Goal: Obtain resource: Download file/media

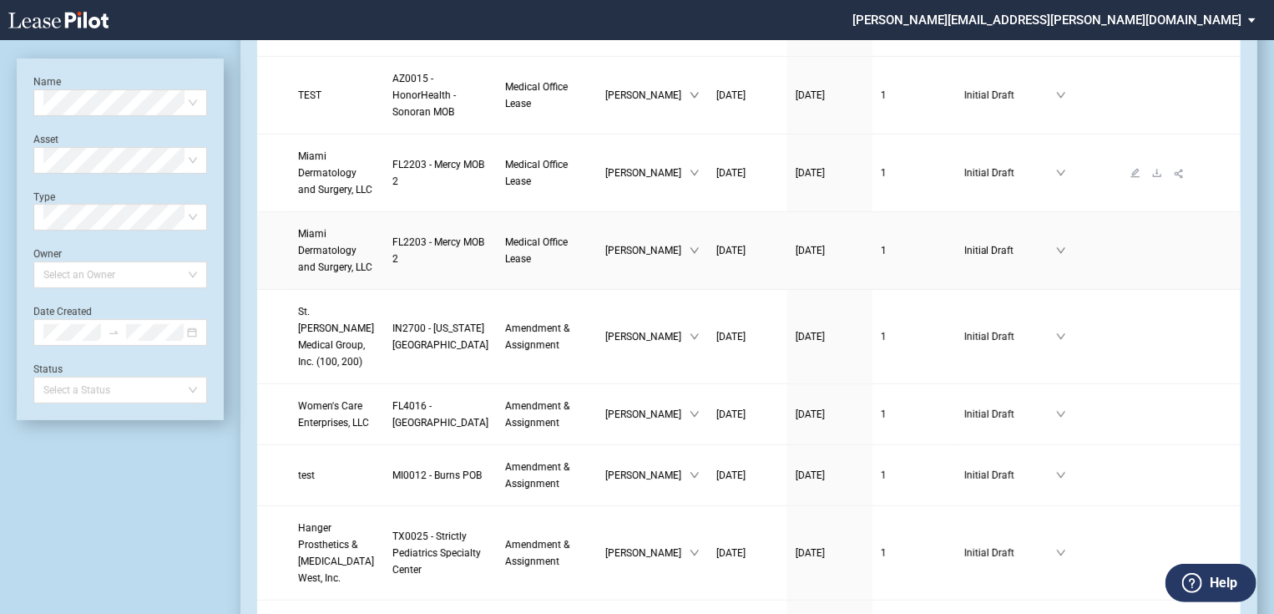
scroll to position [334, 0]
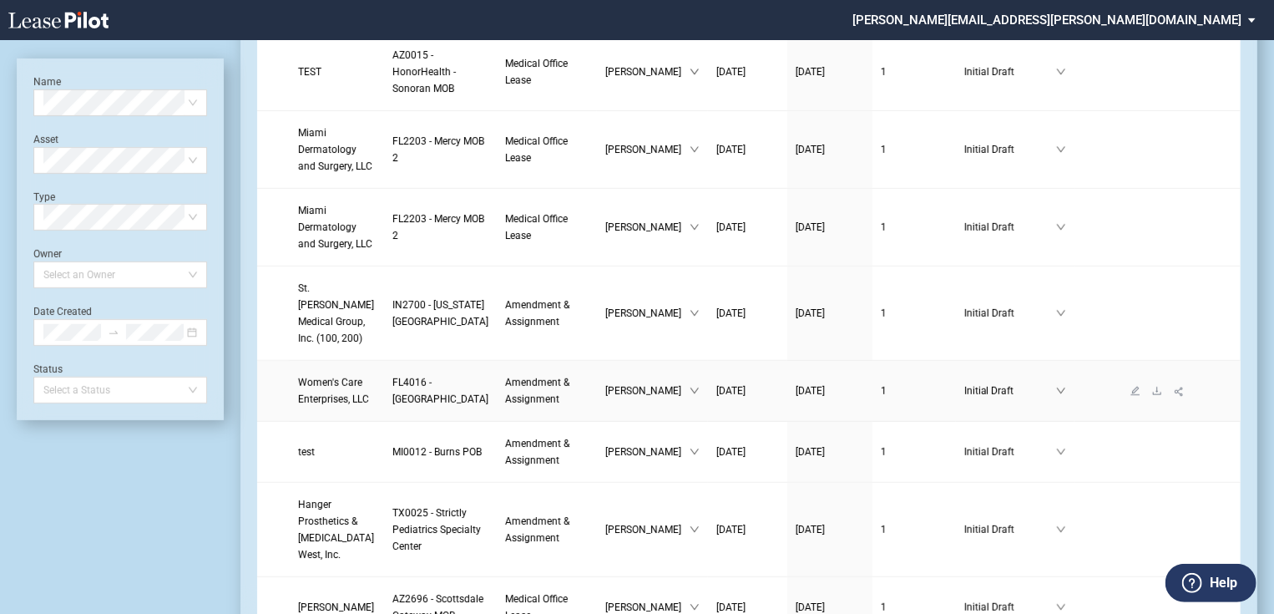
click at [392, 405] on span "FL4016 - Bayfront Medical Plaza" at bounding box center [440, 391] width 96 height 28
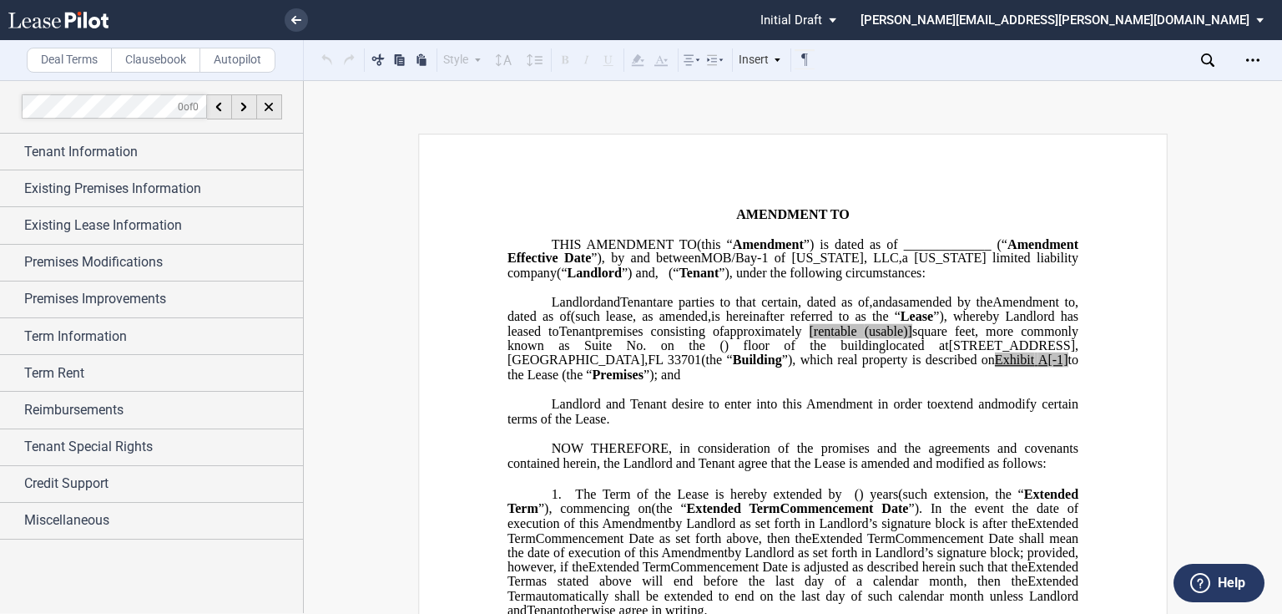
click at [1004, 201] on p "﻿" at bounding box center [793, 201] width 571 height 14
click at [4, 325] on div "Term Information" at bounding box center [151, 336] width 303 height 36
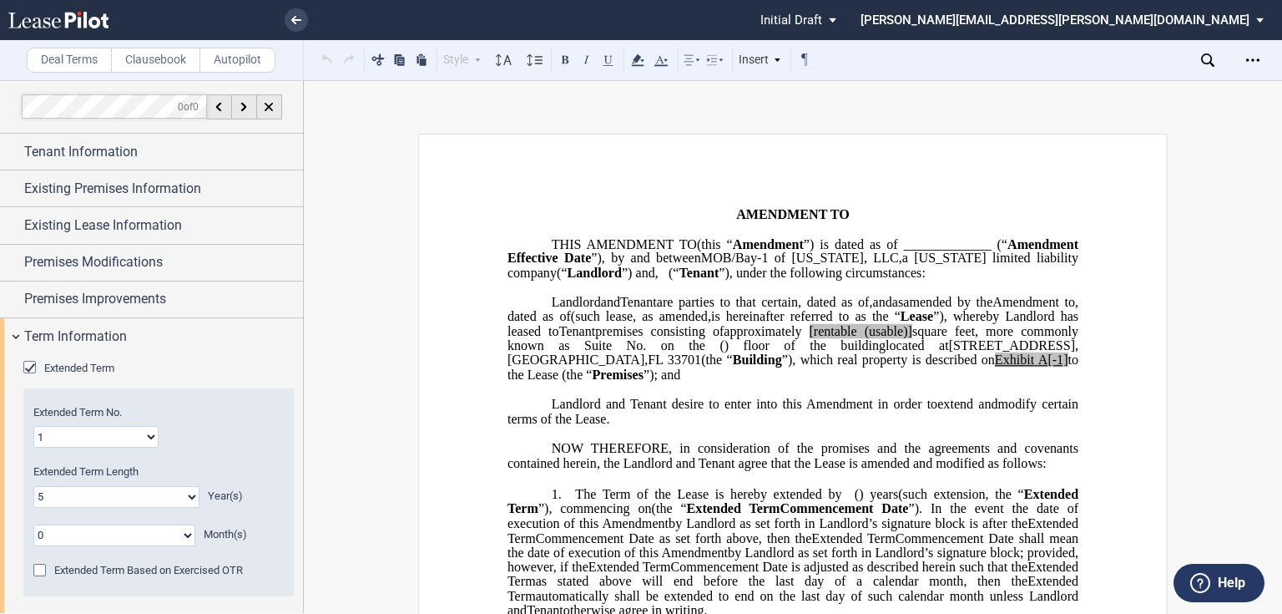
scroll to position [200, 0]
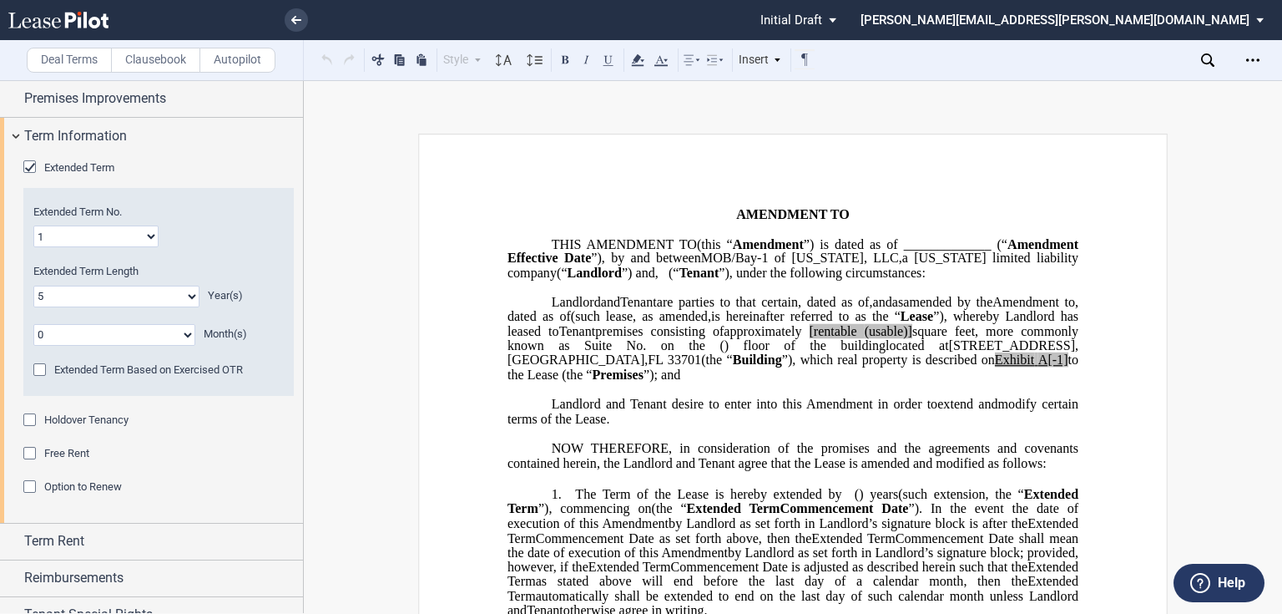
click at [26, 420] on div "Holdover Tenancy" at bounding box center [31, 421] width 17 height 17
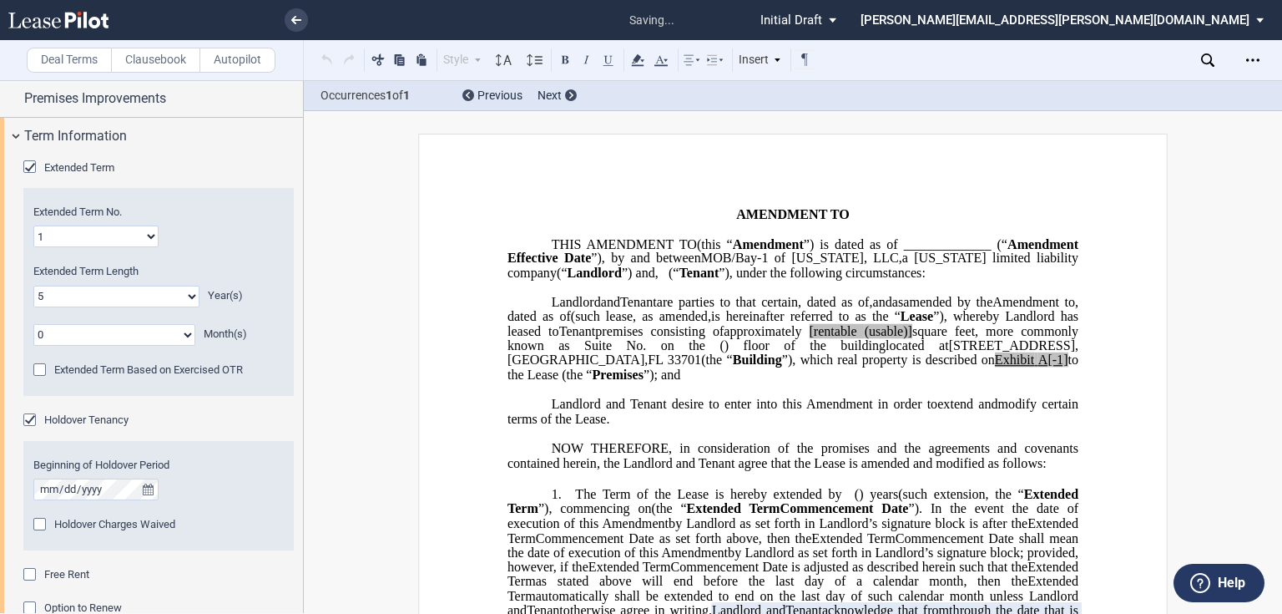
scroll to position [392, 0]
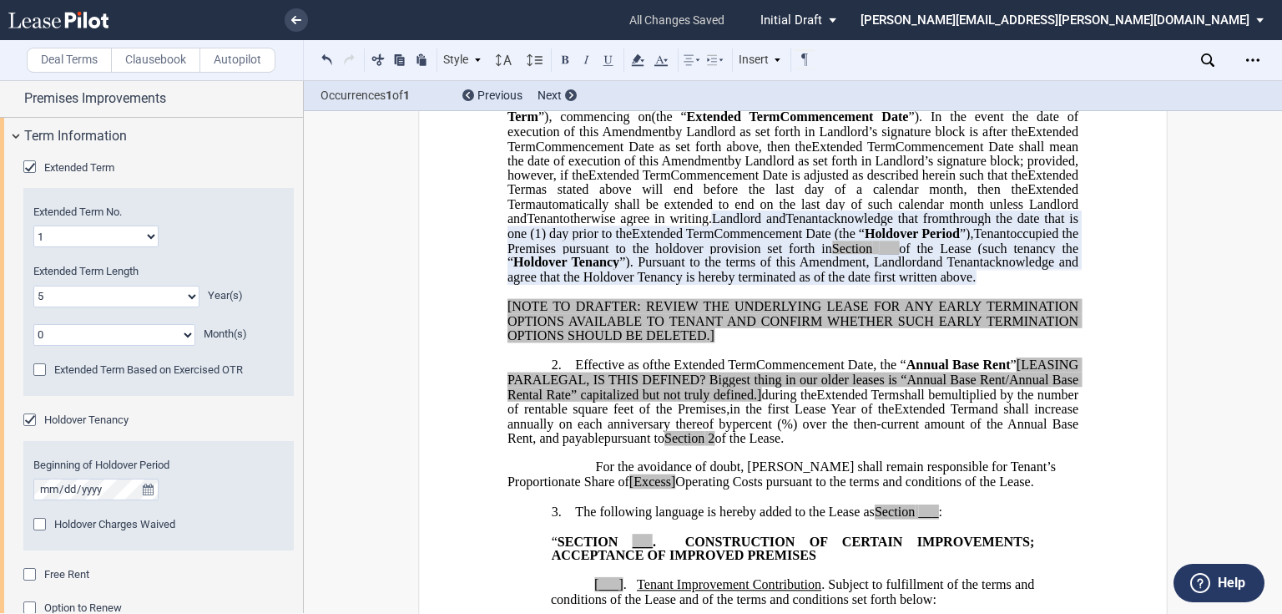
drag, startPoint x: 658, startPoint y: 334, endPoint x: 773, endPoint y: 266, distance: 134.0
click at [773, 266] on p "1. The Term of the Lease is hereby extended by [__________] ﻿ ﻿ ( ﻿ ﻿ ) year s …" at bounding box center [793, 190] width 571 height 190
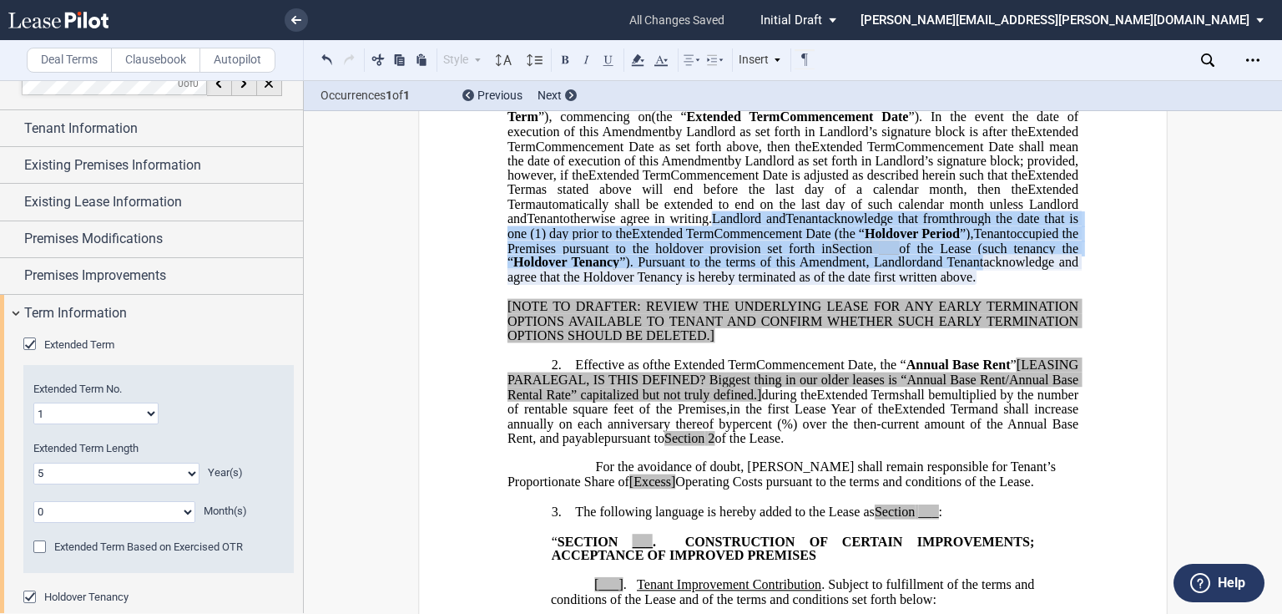
scroll to position [0, 0]
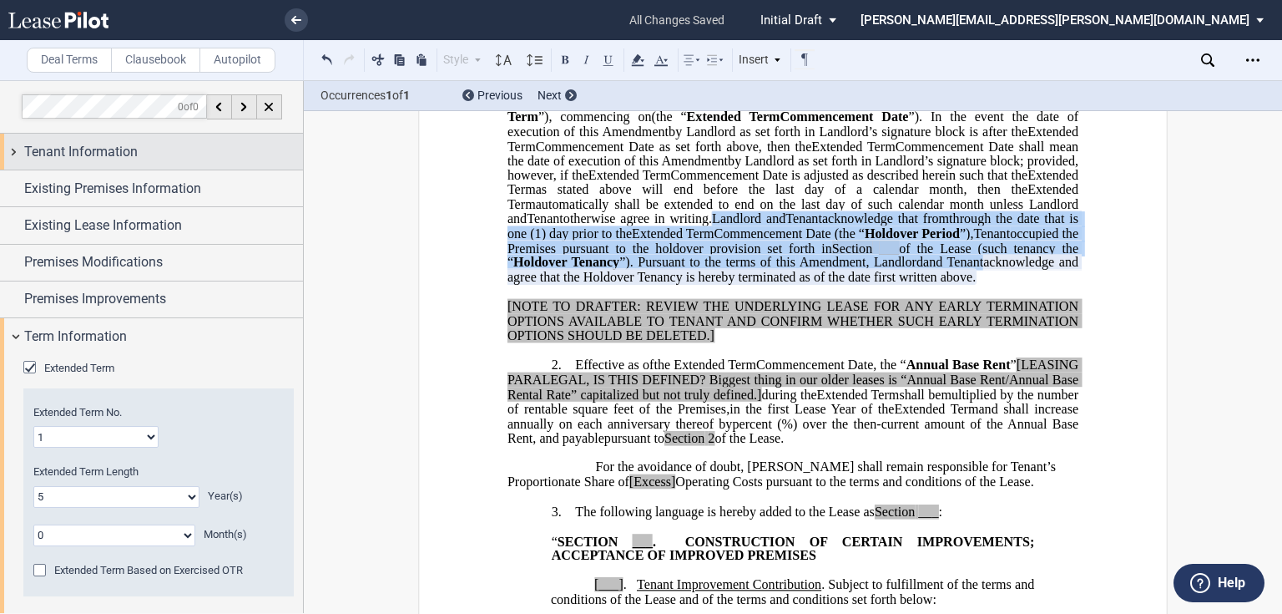
click at [74, 159] on span "Tenant Information" at bounding box center [81, 152] width 114 height 20
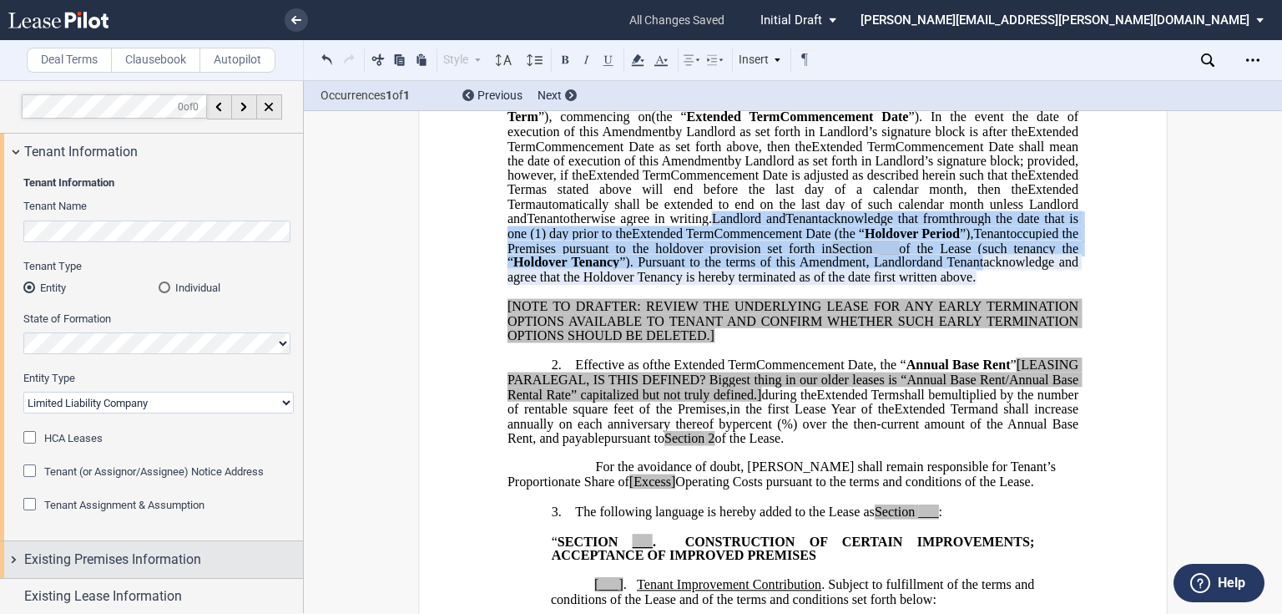
click at [109, 549] on span "Existing Premises Information" at bounding box center [112, 559] width 177 height 20
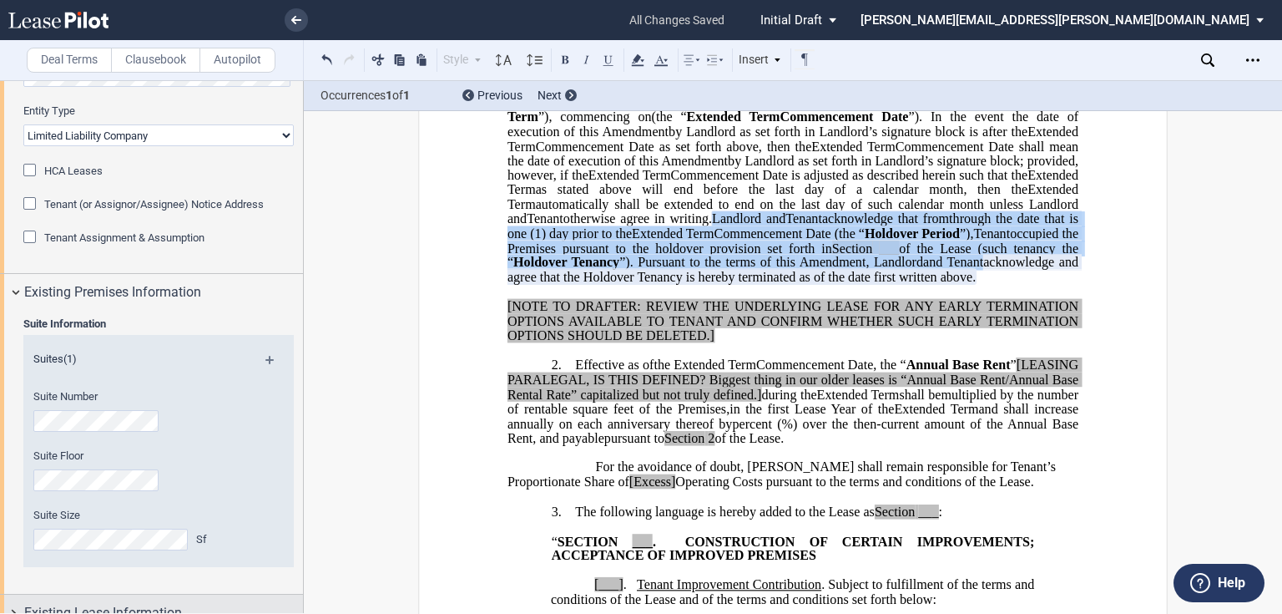
scroll to position [468, 0]
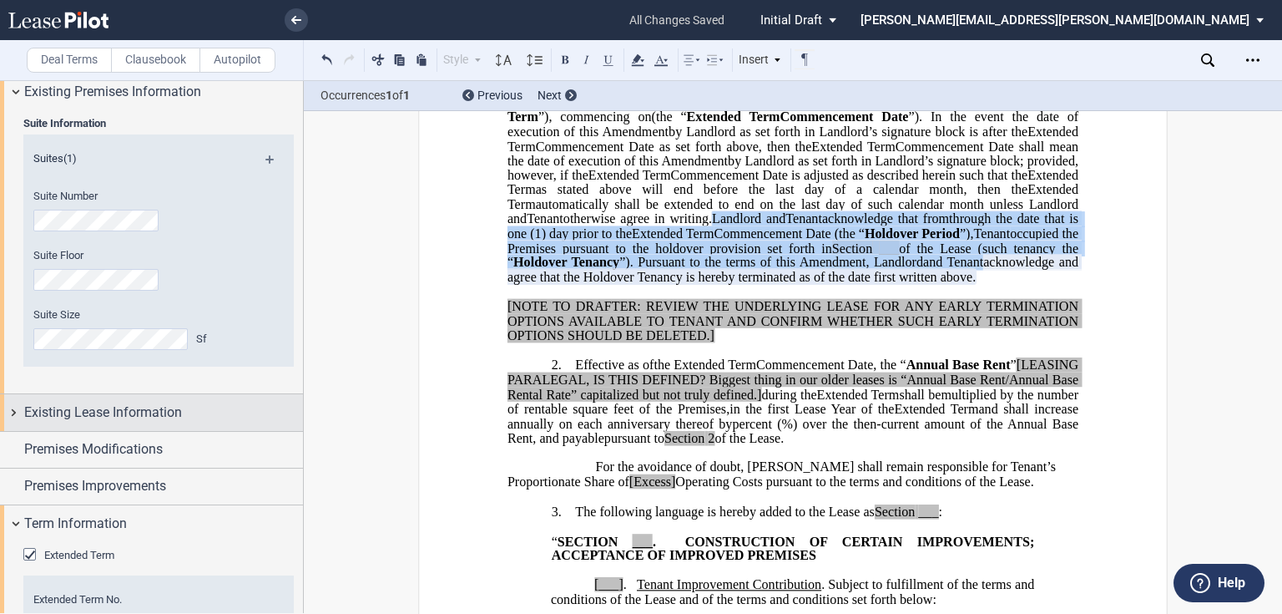
click at [135, 410] on span "Existing Lease Information" at bounding box center [103, 412] width 158 height 20
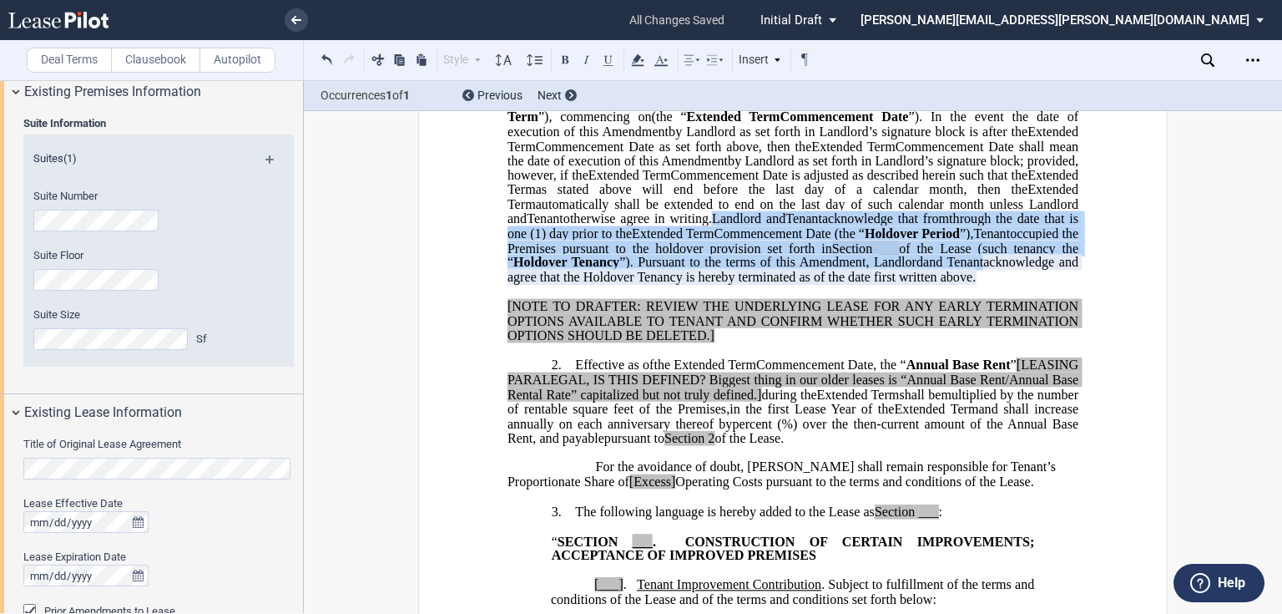
scroll to position [802, 0]
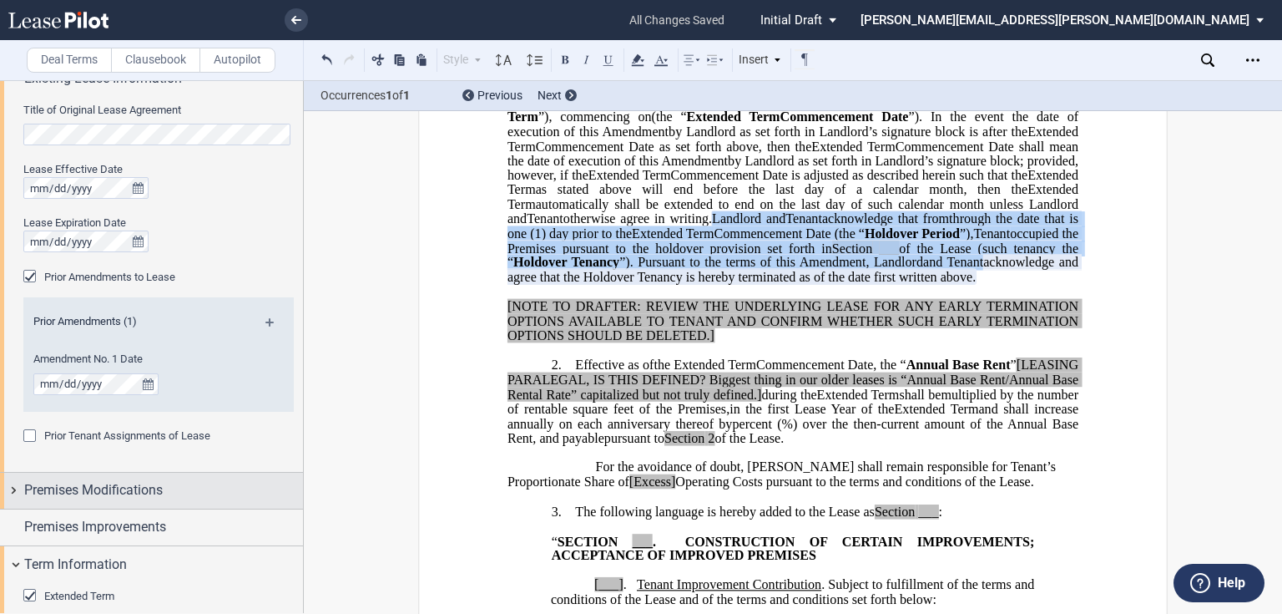
click at [122, 501] on div "Premises Modifications" at bounding box center [151, 491] width 303 height 36
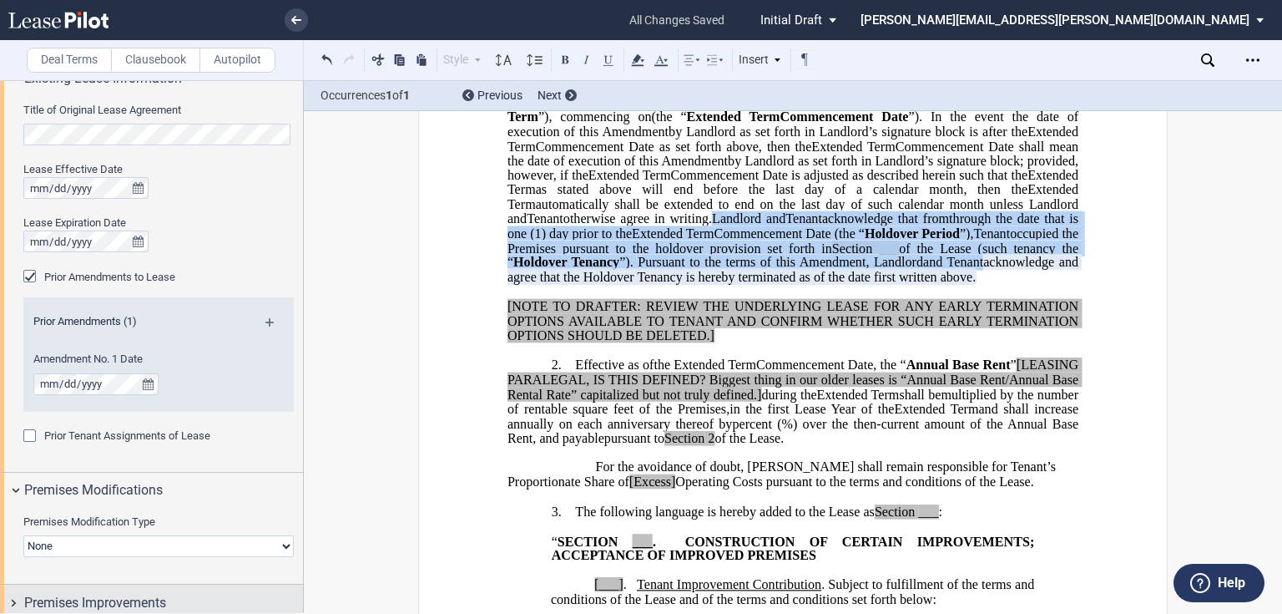
scroll to position [1002, 0]
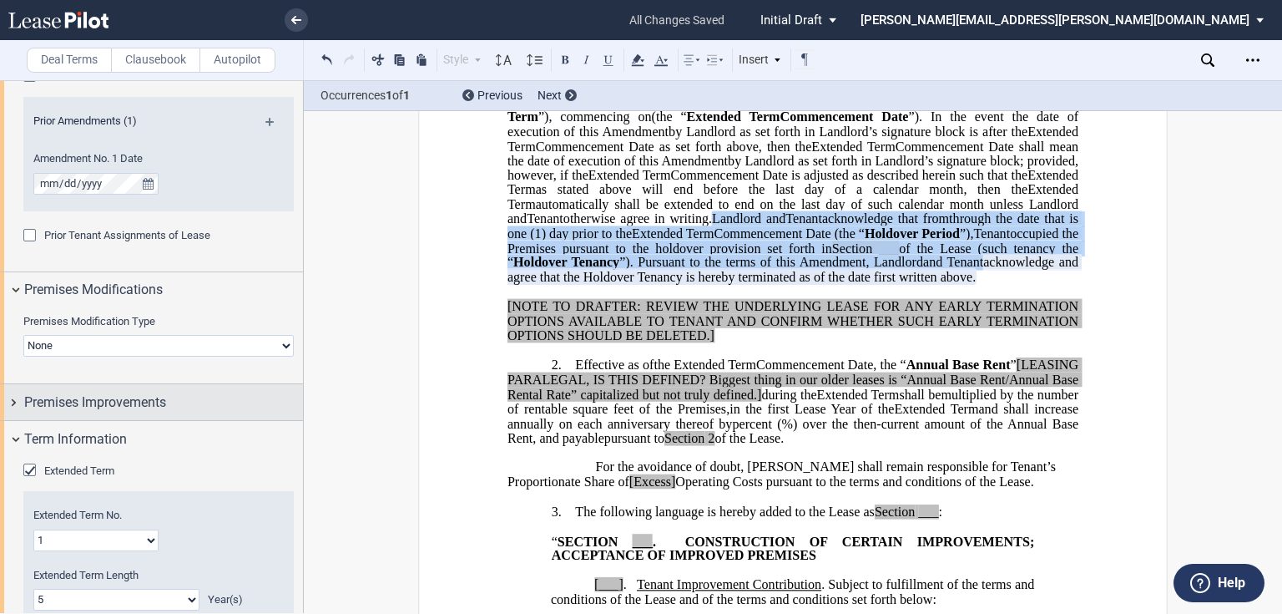
click at [108, 394] on span "Premises Improvements" at bounding box center [95, 402] width 142 height 20
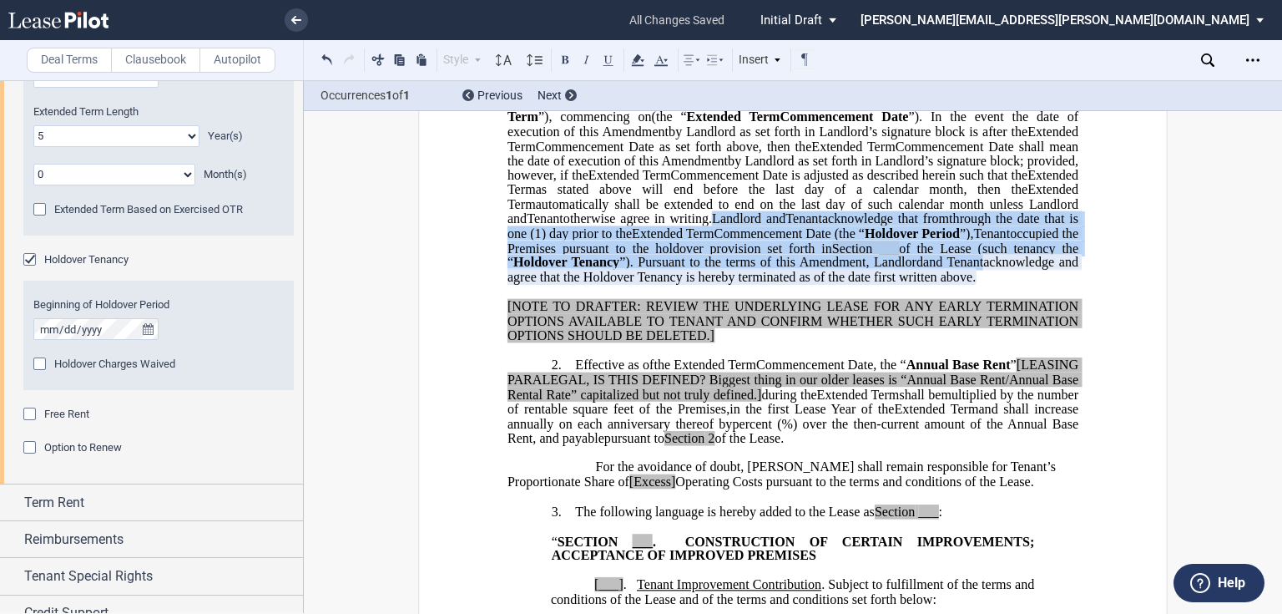
scroll to position [1921, 0]
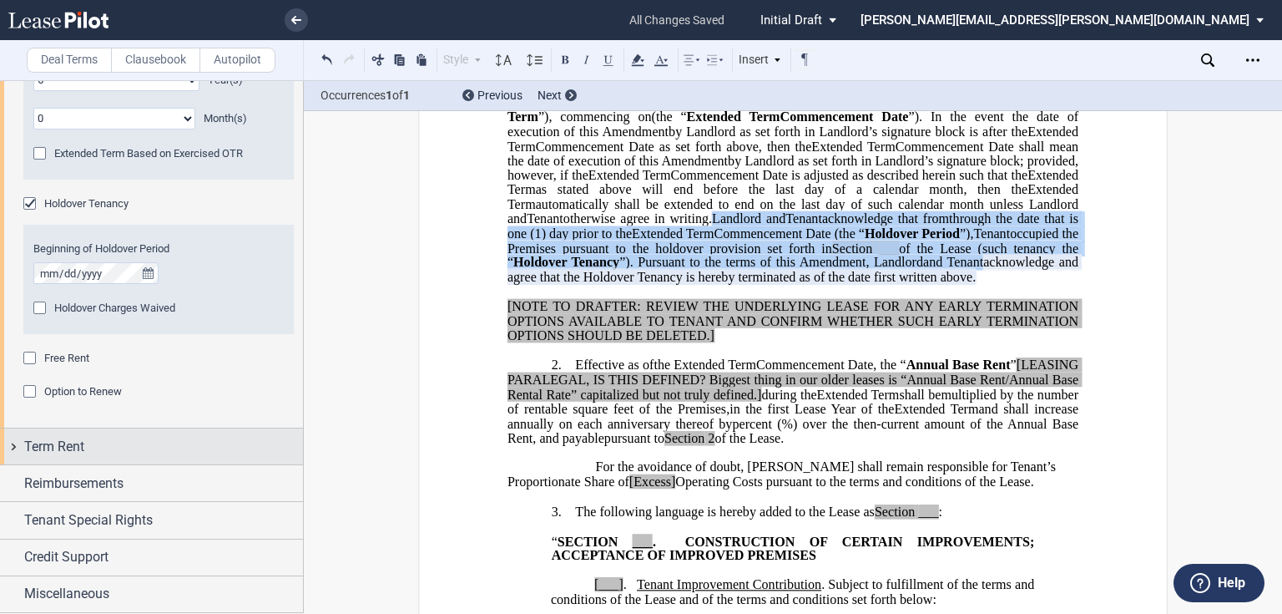
click at [63, 444] on span "Term Rent" at bounding box center [54, 447] width 60 height 20
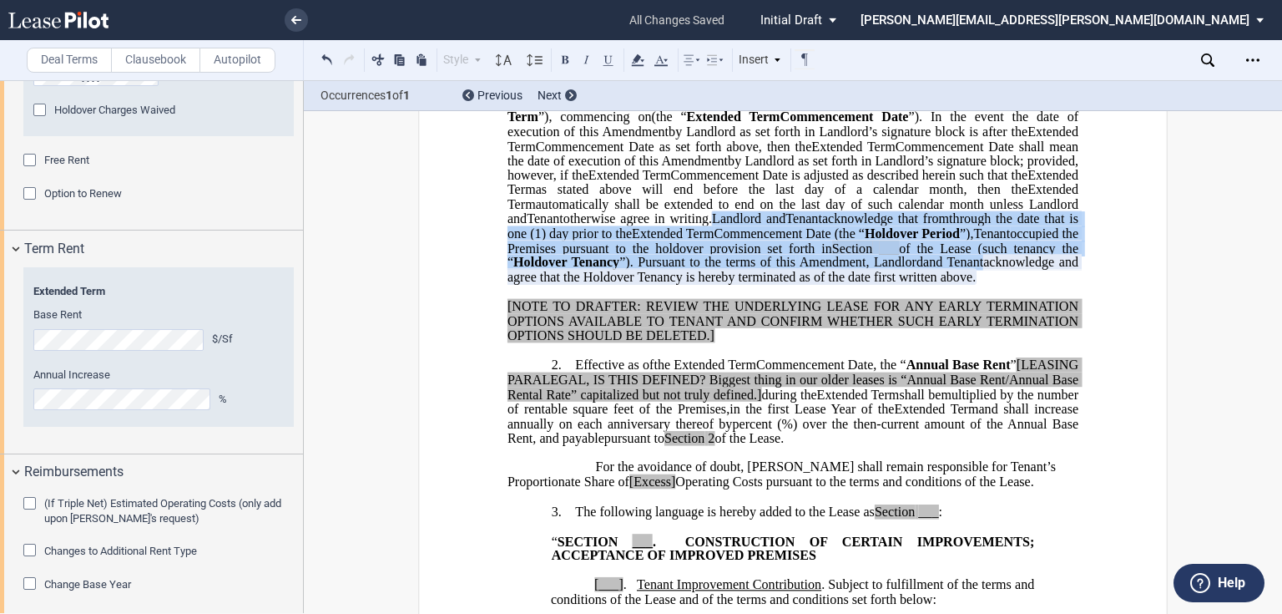
scroll to position [2238, 0]
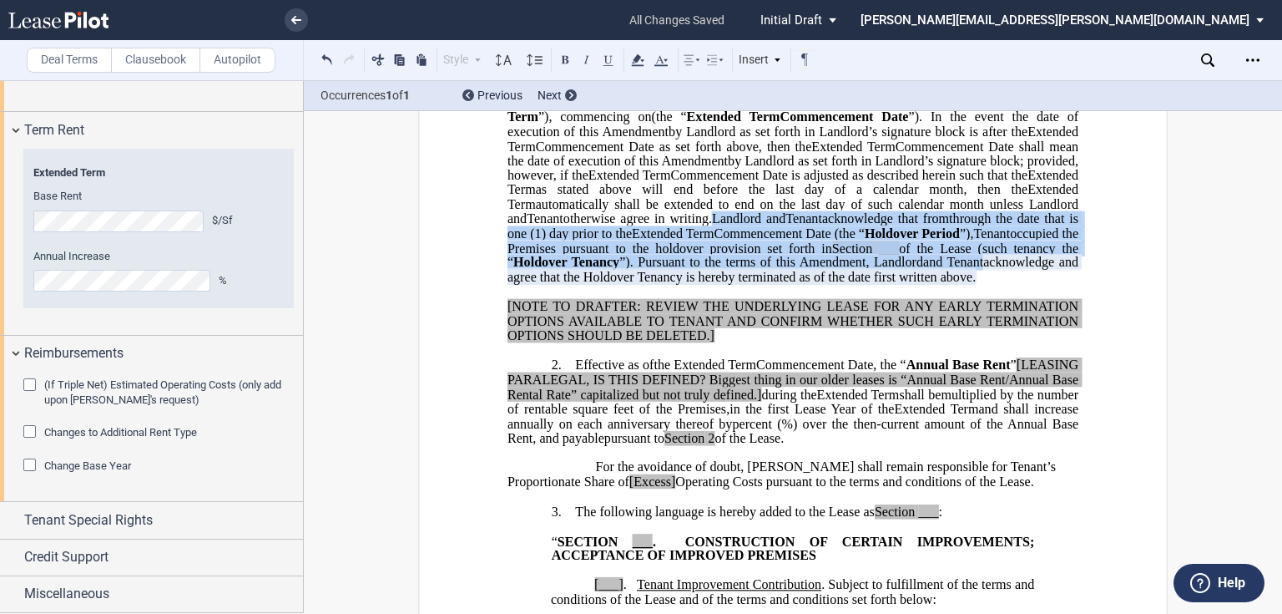
click at [36, 464] on div "Change Base Year" at bounding box center [31, 466] width 17 height 17
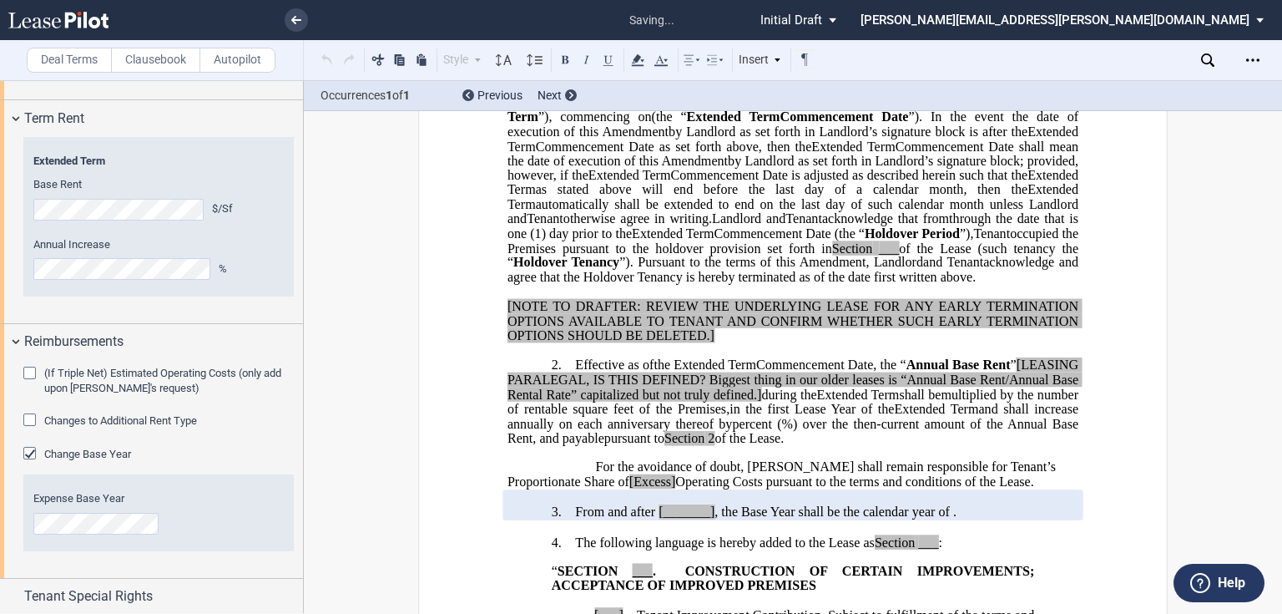
scroll to position [658, 0]
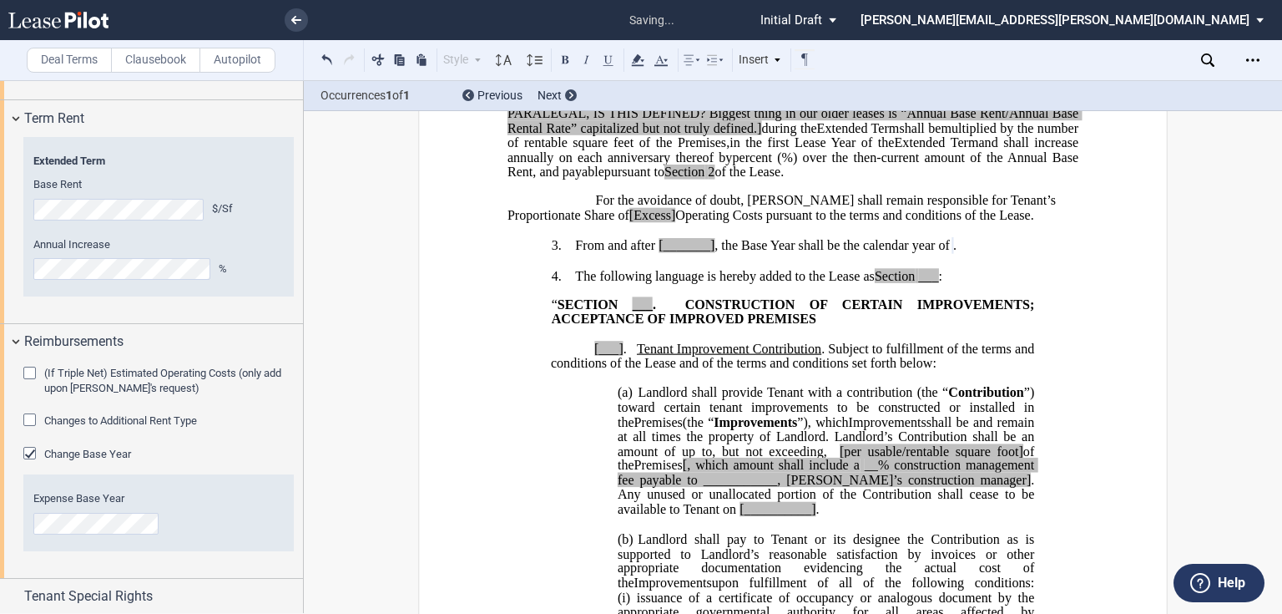
click at [511, 341] on p "﻿" at bounding box center [793, 334] width 571 height 14
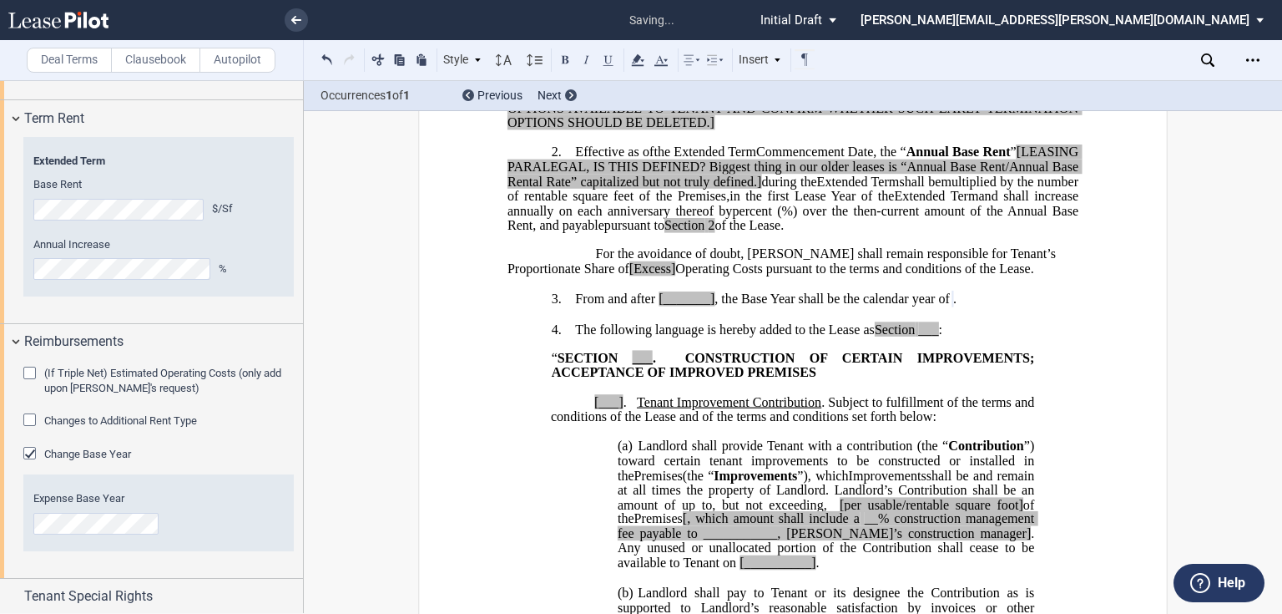
scroll to position [591, 0]
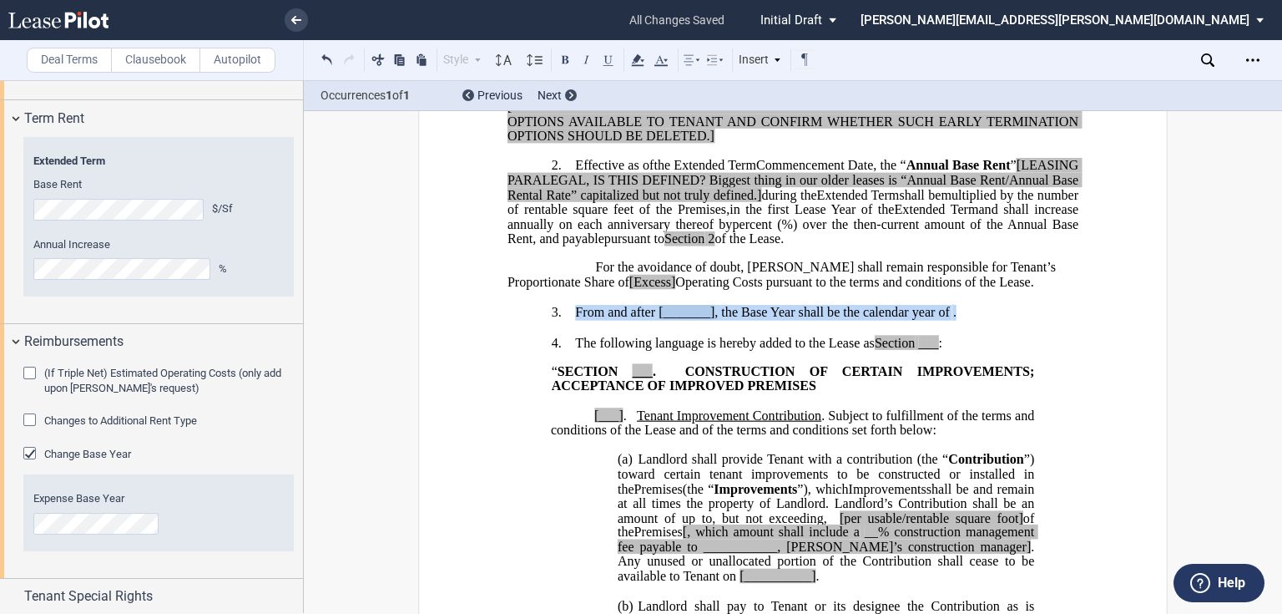
drag, startPoint x: 992, startPoint y: 364, endPoint x: 569, endPoint y: 368, distance: 422.5
click at [569, 321] on p "3. From and after [_______] , the Base Year shall be the calendar year of ﻿ ﻿ ." at bounding box center [793, 313] width 571 height 16
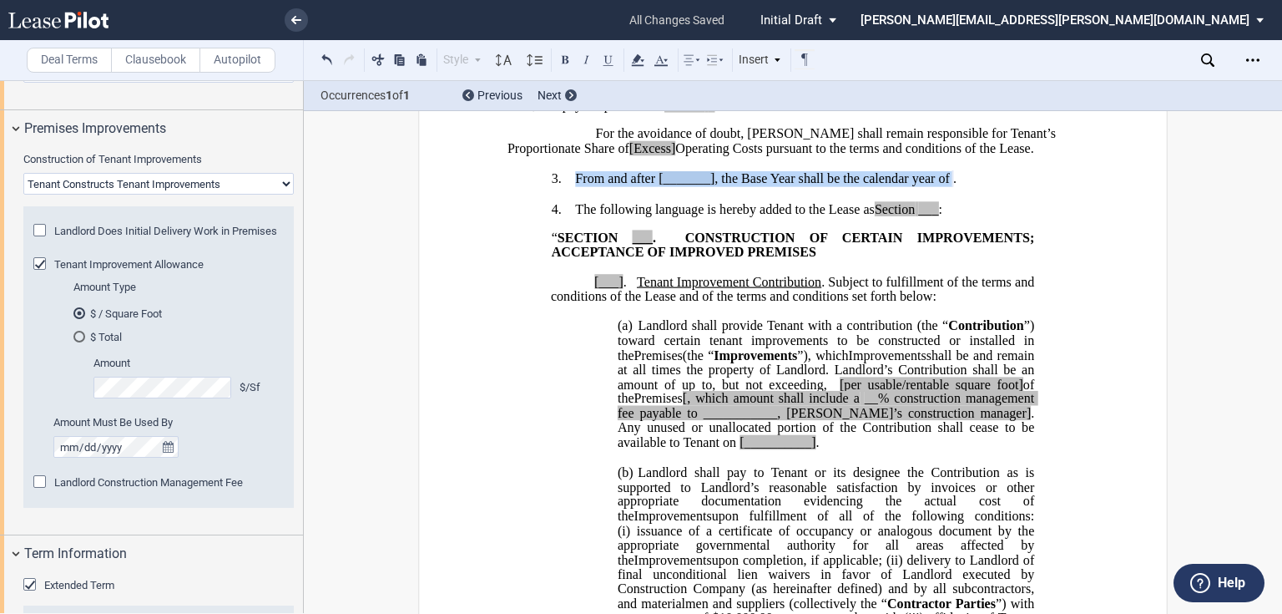
scroll to position [1257, 0]
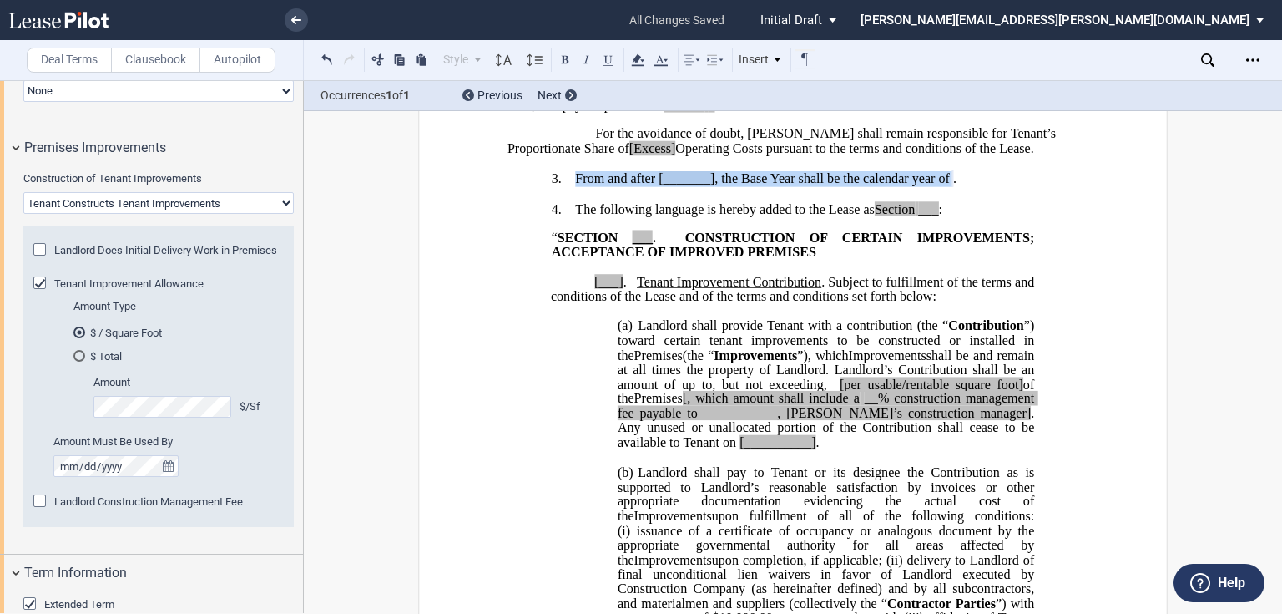
click at [184, 197] on select "Landlord Constructs Tenant Improvements Tenant Constructs Tenant Improvements "…" at bounding box center [158, 203] width 271 height 22
select select "landlord"
click at [23, 192] on select "Landlord Constructs Tenant Improvements Tenant Constructs Tenant Improvements "…" at bounding box center [158, 203] width 271 height 22
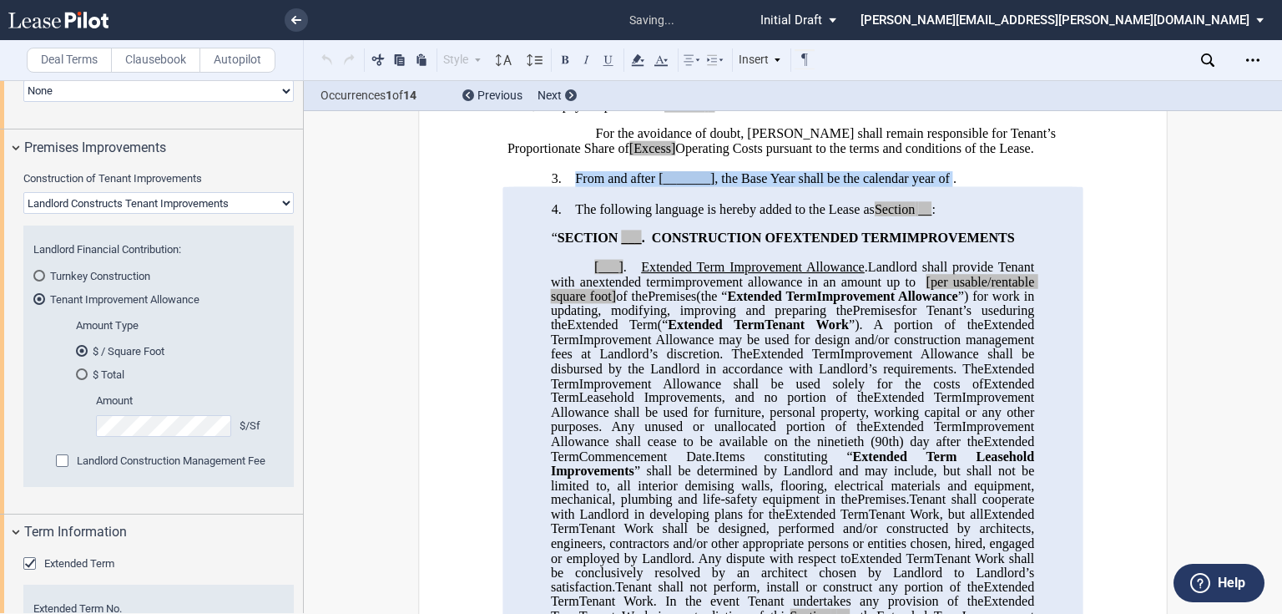
click at [537, 260] on p at bounding box center [793, 252] width 571 height 14
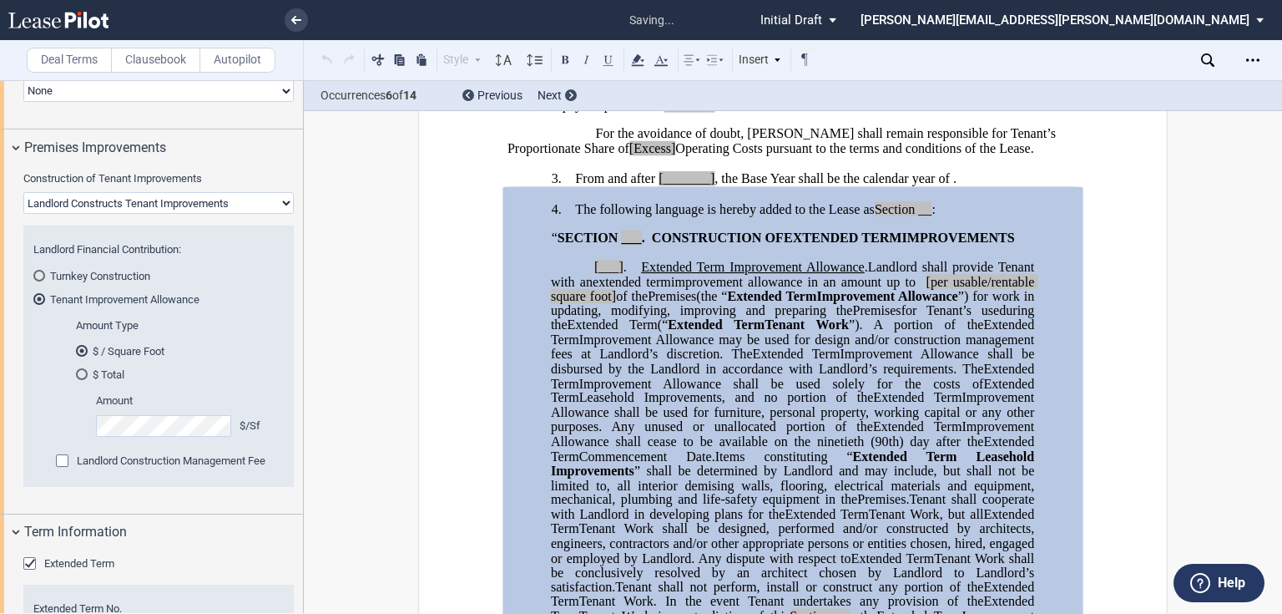
click at [832, 317] on span "”) for work in updating, modifying, improving and preparing the" at bounding box center [794, 302] width 487 height 29
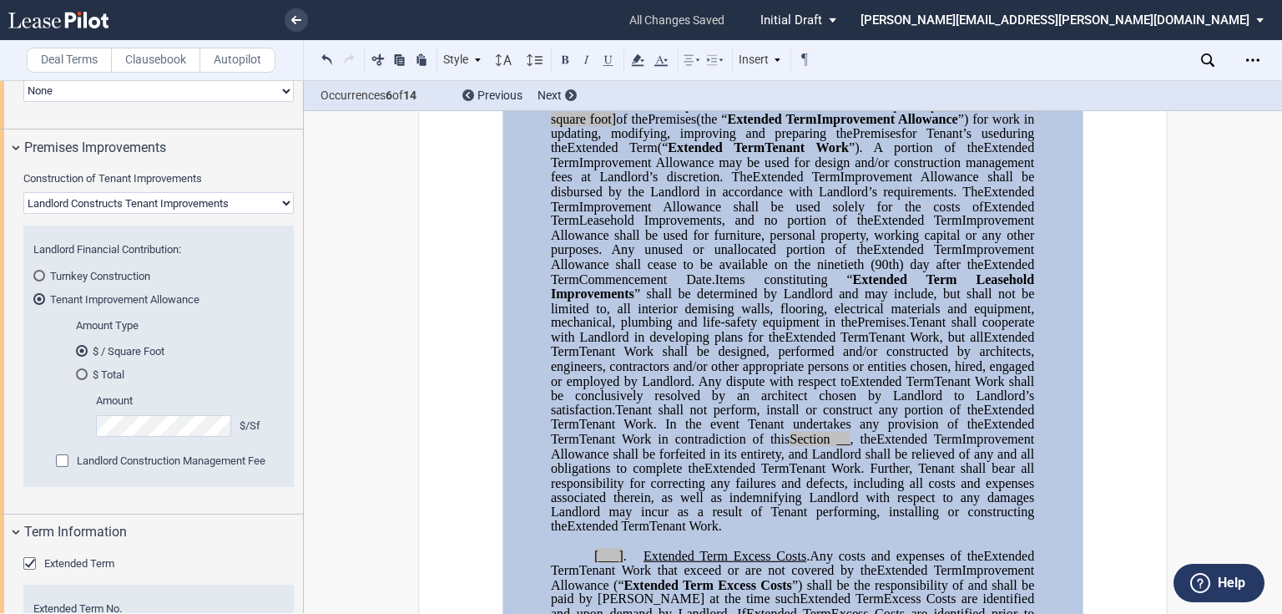
scroll to position [925, 0]
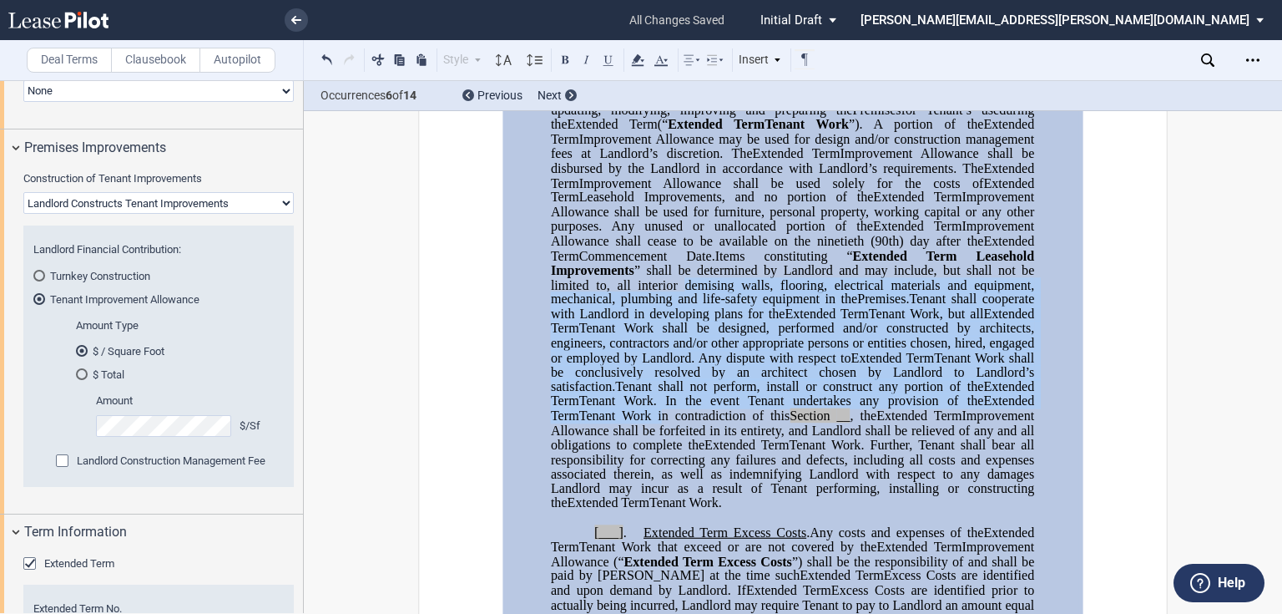
drag, startPoint x: 1273, startPoint y: 226, endPoint x: 1257, endPoint y: 344, distance: 118.9
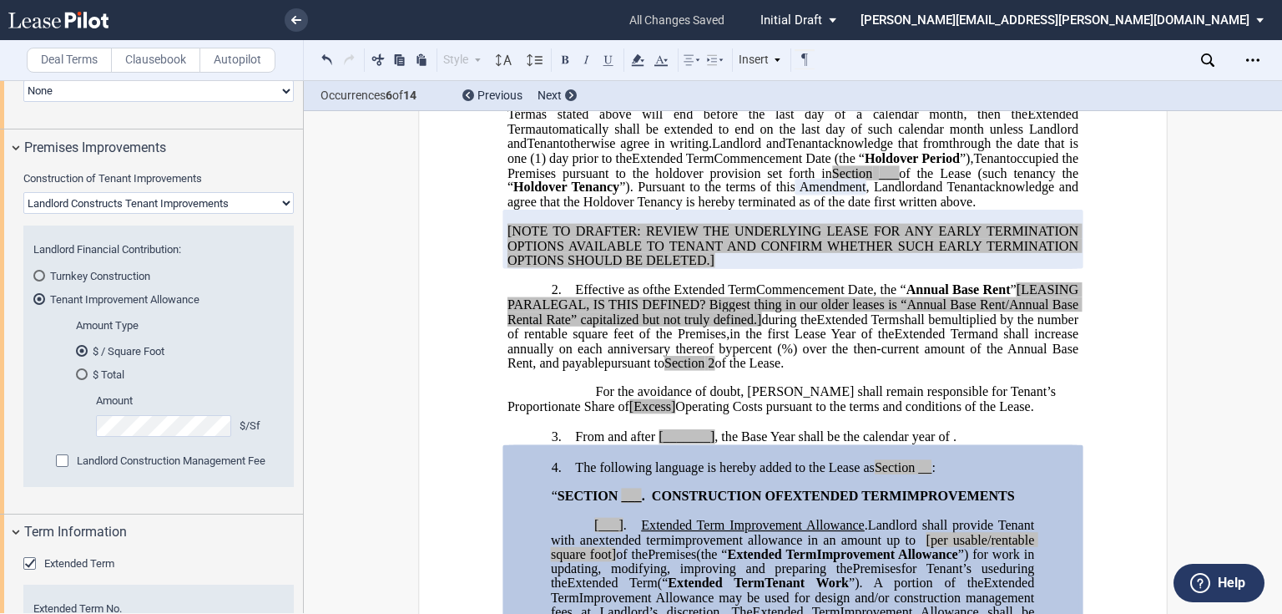
scroll to position [659, 0]
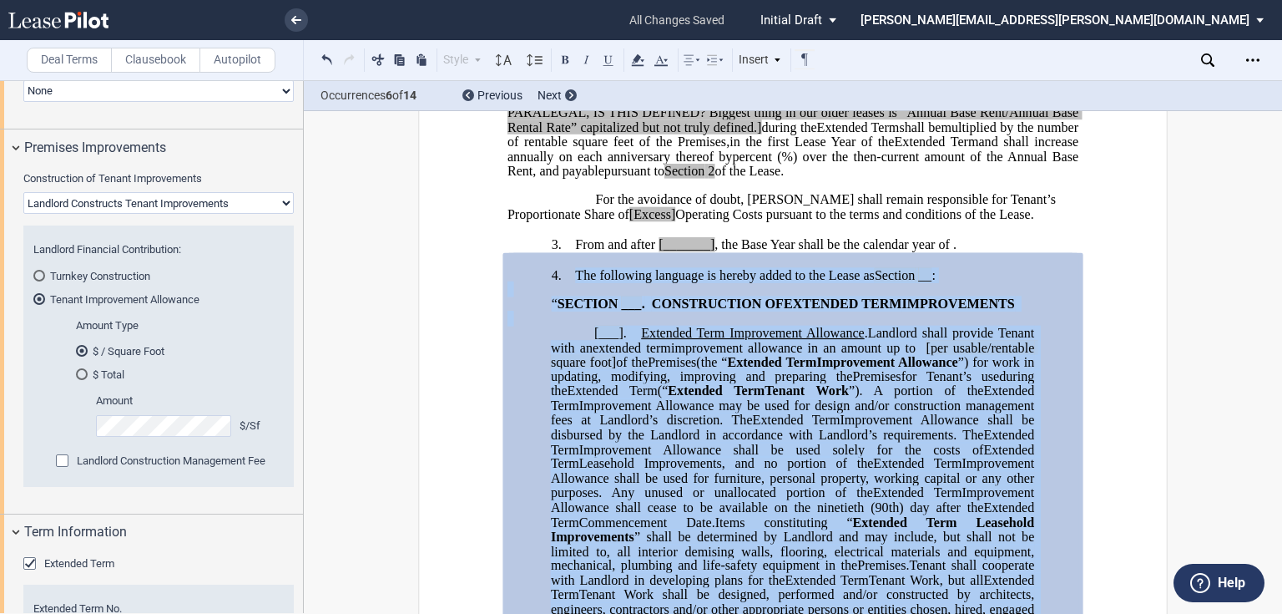
drag, startPoint x: 969, startPoint y: 275, endPoint x: 571, endPoint y: 331, distance: 401.3
drag, startPoint x: 856, startPoint y: 365, endPoint x: 855, endPoint y: 391, distance: 25.9
click at [856, 311] on span "EXTENDED TERM" at bounding box center [843, 303] width 119 height 15
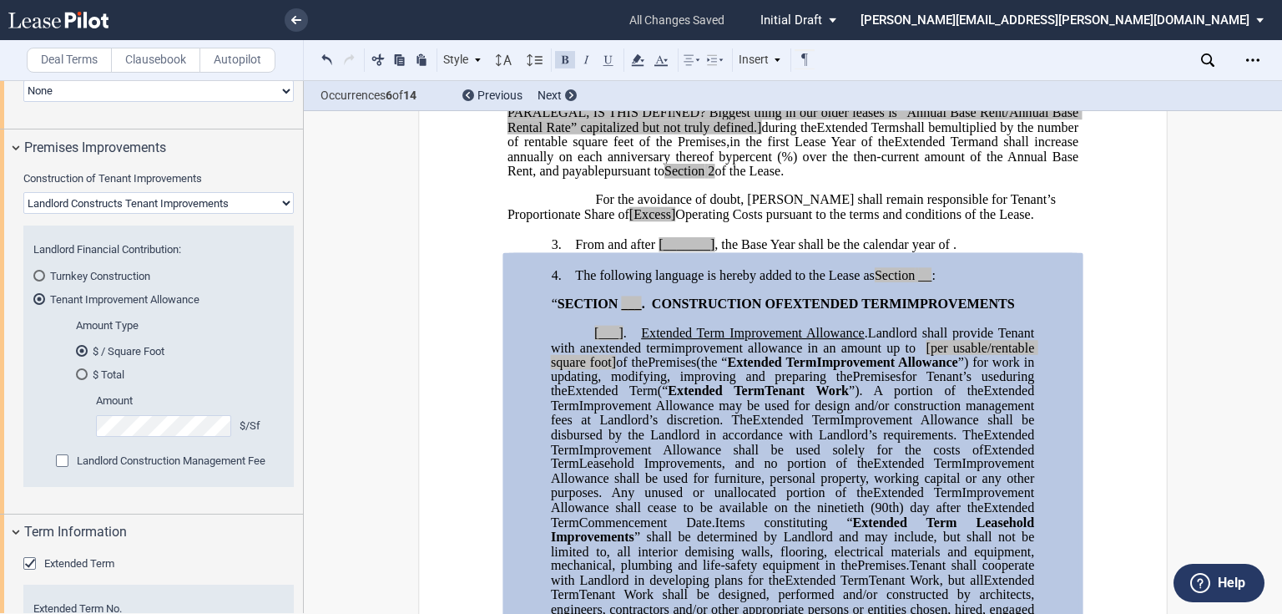
click at [992, 326] on p at bounding box center [793, 318] width 571 height 14
click at [575, 282] on span "﻿ ﻿ The following language is hereby added to the Lease as" at bounding box center [725, 274] width 300 height 15
click at [1254, 63] on icon "Open Lease options menu" at bounding box center [1253, 59] width 13 height 13
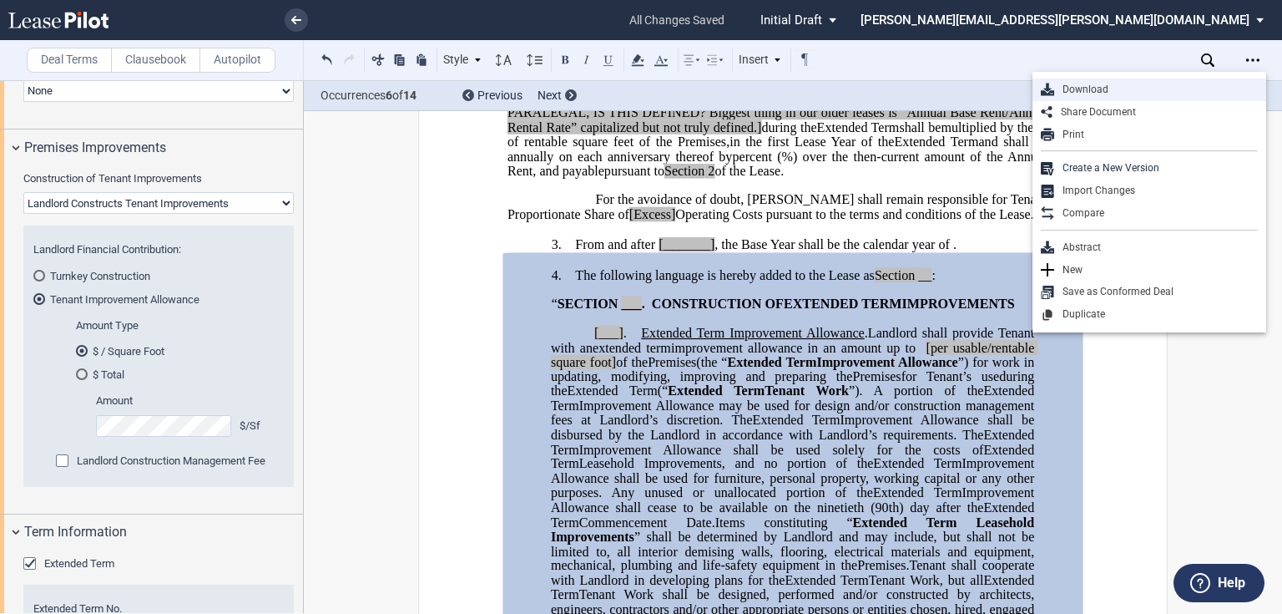
click at [1144, 90] on div "Download" at bounding box center [1157, 90] width 204 height 14
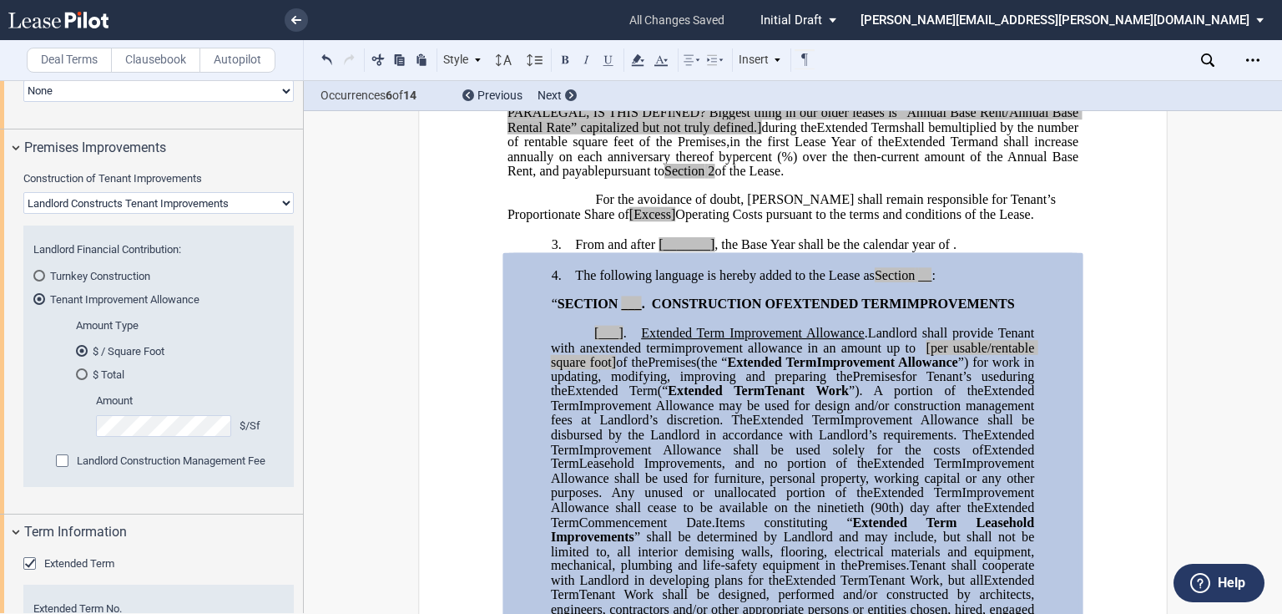
click at [694, 383] on span "”) for work in updating, modifying, improving and preparing the" at bounding box center [794, 368] width 487 height 29
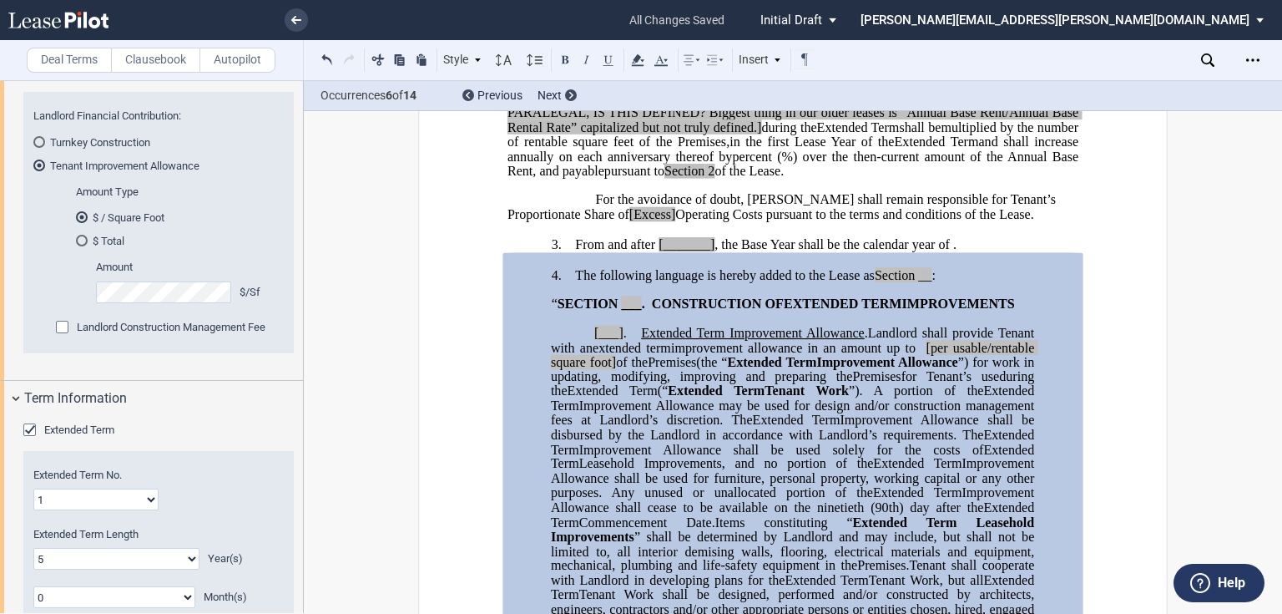
scroll to position [1457, 0]
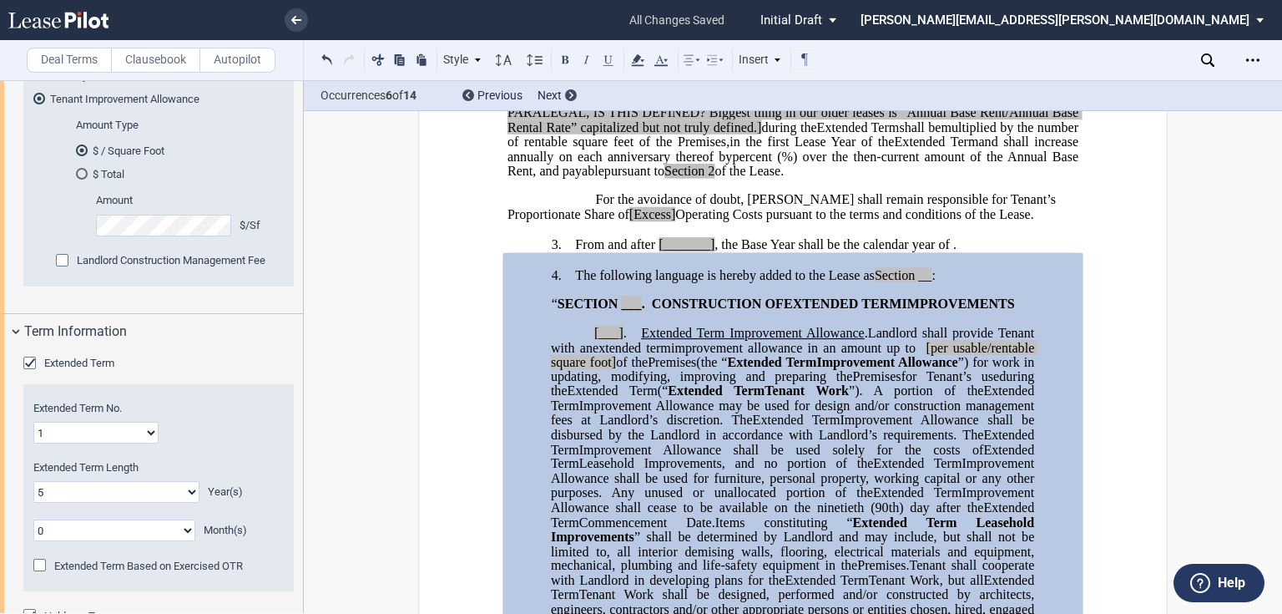
click at [788, 326] on p at bounding box center [793, 318] width 571 height 14
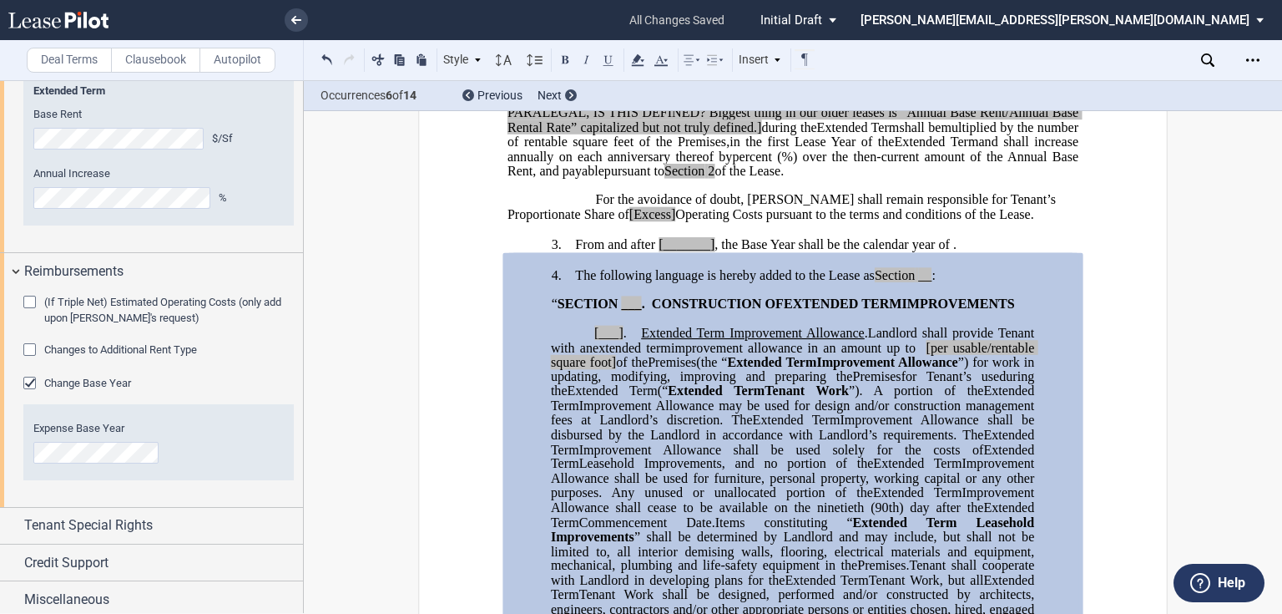
scroll to position [2271, 0]
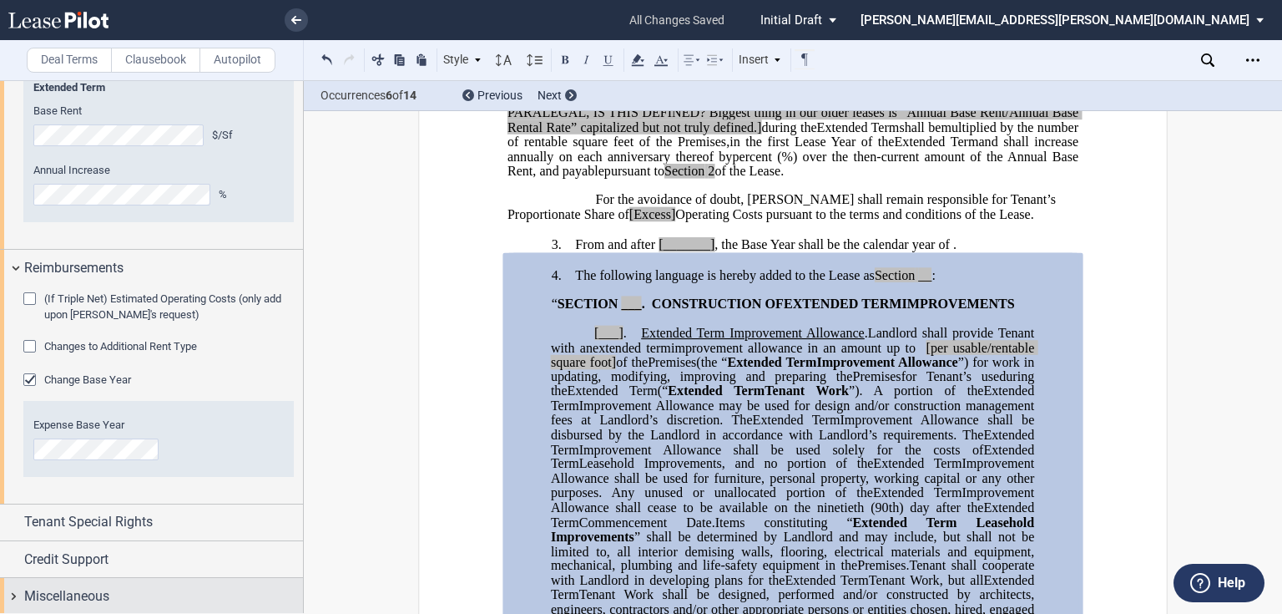
click at [109, 586] on span "Miscellaneous" at bounding box center [66, 596] width 85 height 20
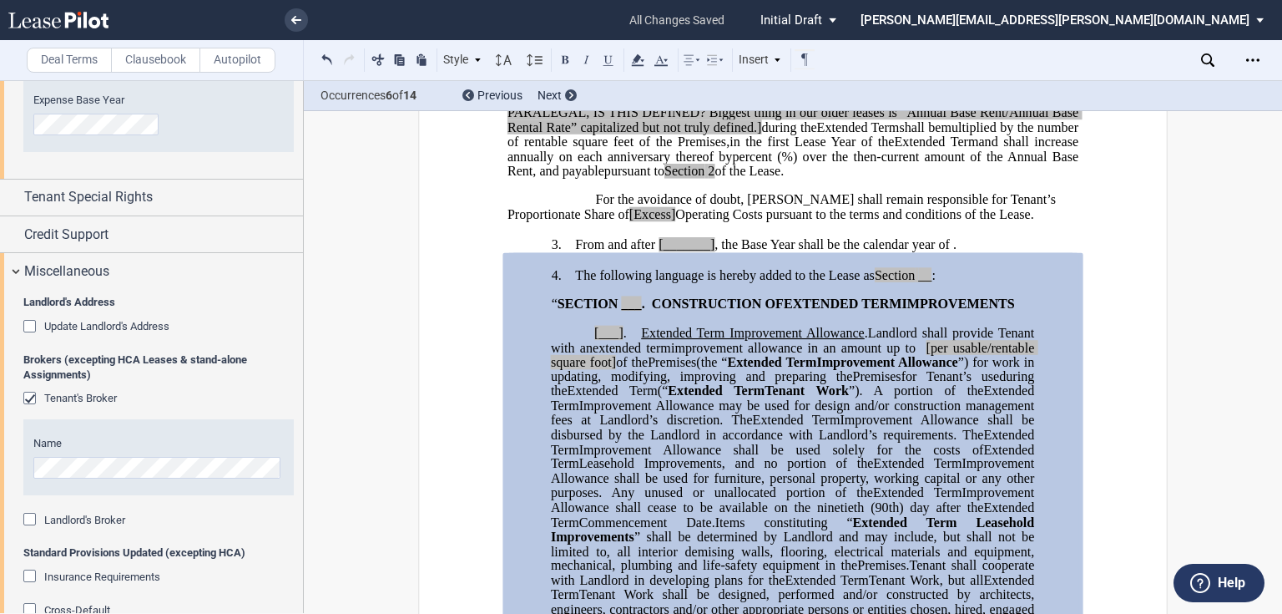
scroll to position [2605, 0]
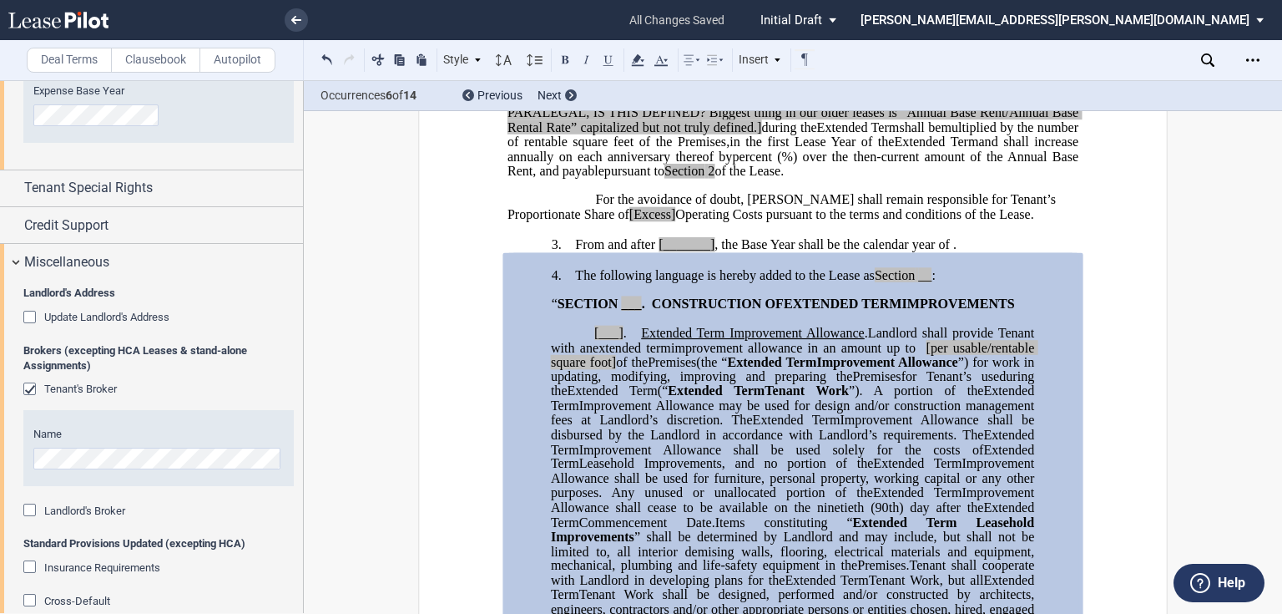
drag, startPoint x: 35, startPoint y: 508, endPoint x: 60, endPoint y: 526, distance: 31.1
click at [34, 508] on div "Landlord's Broker" at bounding box center [31, 511] width 17 height 17
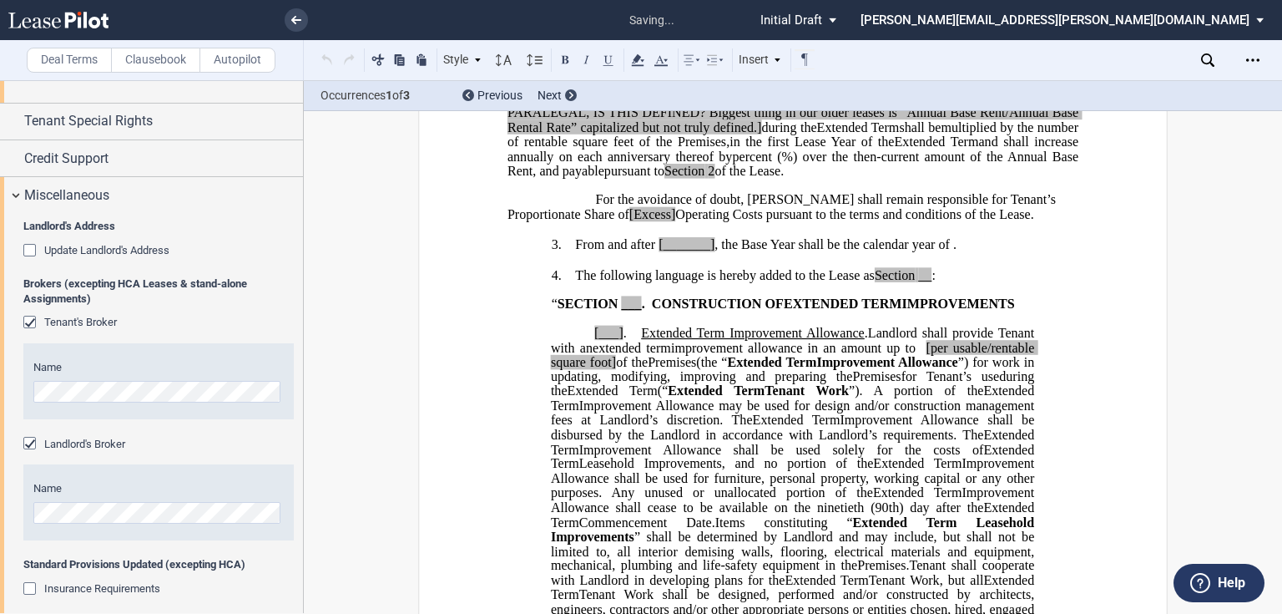
scroll to position [2178, 0]
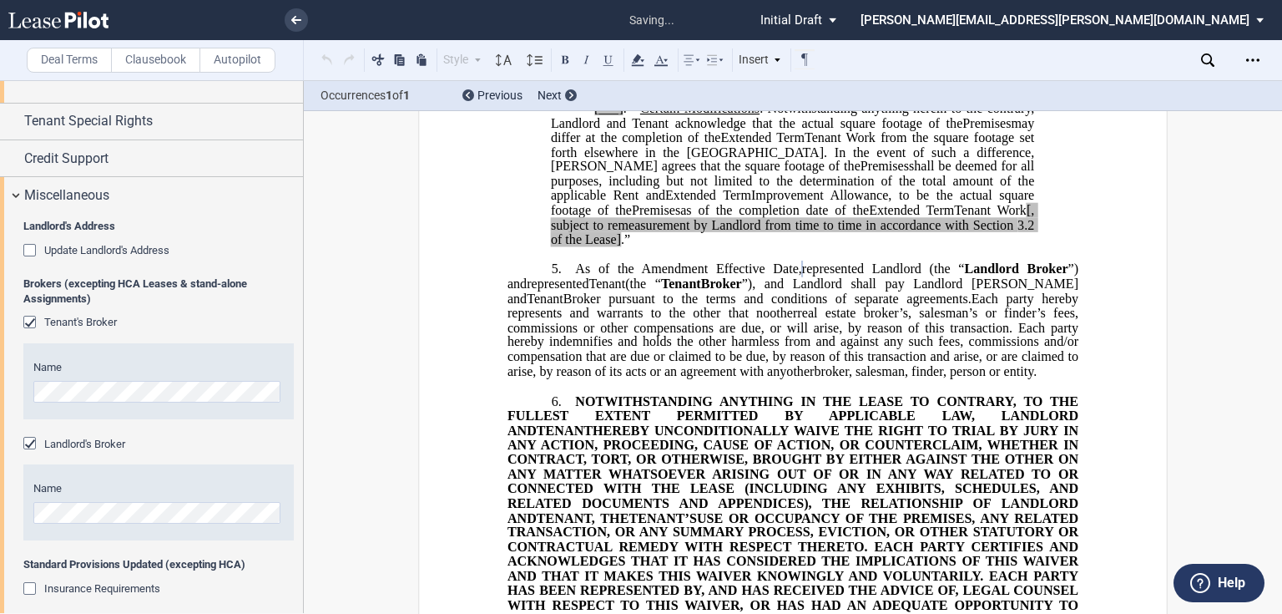
drag, startPoint x: 1049, startPoint y: 382, endPoint x: 572, endPoint y: 281, distance: 487.2
click at [572, 281] on p "5. As of the ﻿ ﻿ First Amendment Effective Date, ﻿ ﻿ represented Landlord (the …" at bounding box center [793, 320] width 571 height 118
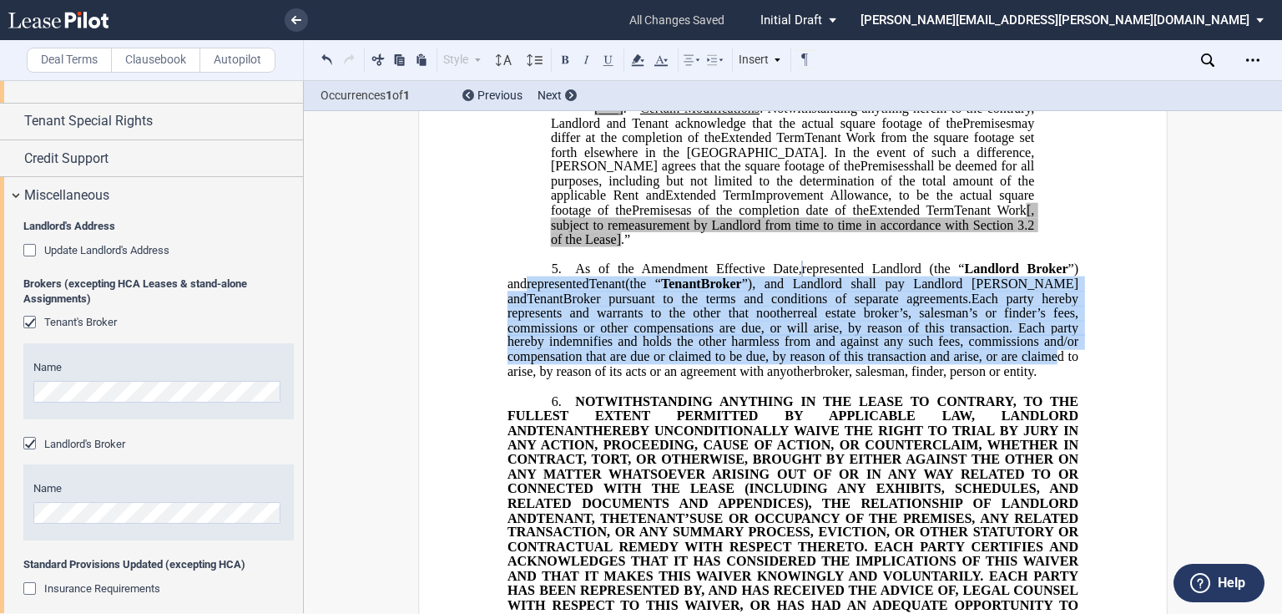
click at [589, 301] on p "5. As of the ﻿ ﻿ First Amendment Effective Date, ﻿ ﻿ represented Landlord (the …" at bounding box center [793, 320] width 571 height 118
click at [940, 367] on span "real estate broker’s, salesman’s or finder’s fees, commissions or other compens…" at bounding box center [795, 342] width 574 height 73
drag, startPoint x: 938, startPoint y: 374, endPoint x: 627, endPoint y: 301, distance: 320.0
click at [579, 285] on p "5. As of the ﻿ ﻿ First Amendment Effective Date, ﻿ ﻿ represented Landlord (the …" at bounding box center [793, 320] width 571 height 118
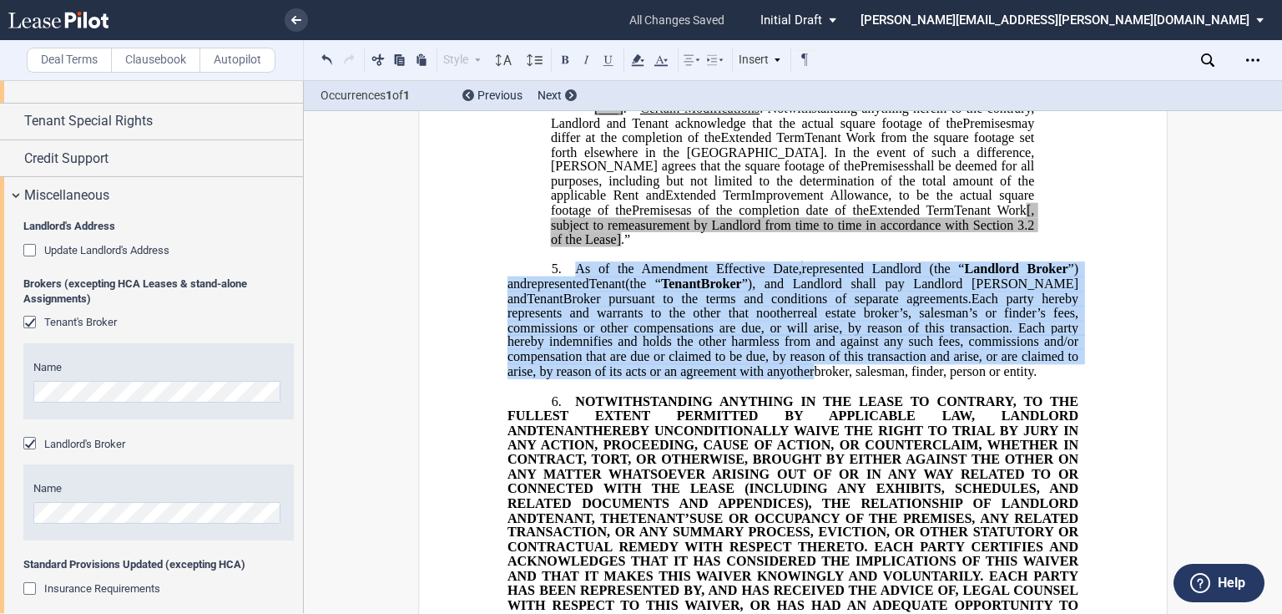
click at [1014, 232] on span "[, subject to remeasurement by Landlord from time to time in accordance with Se…" at bounding box center [794, 217] width 487 height 29
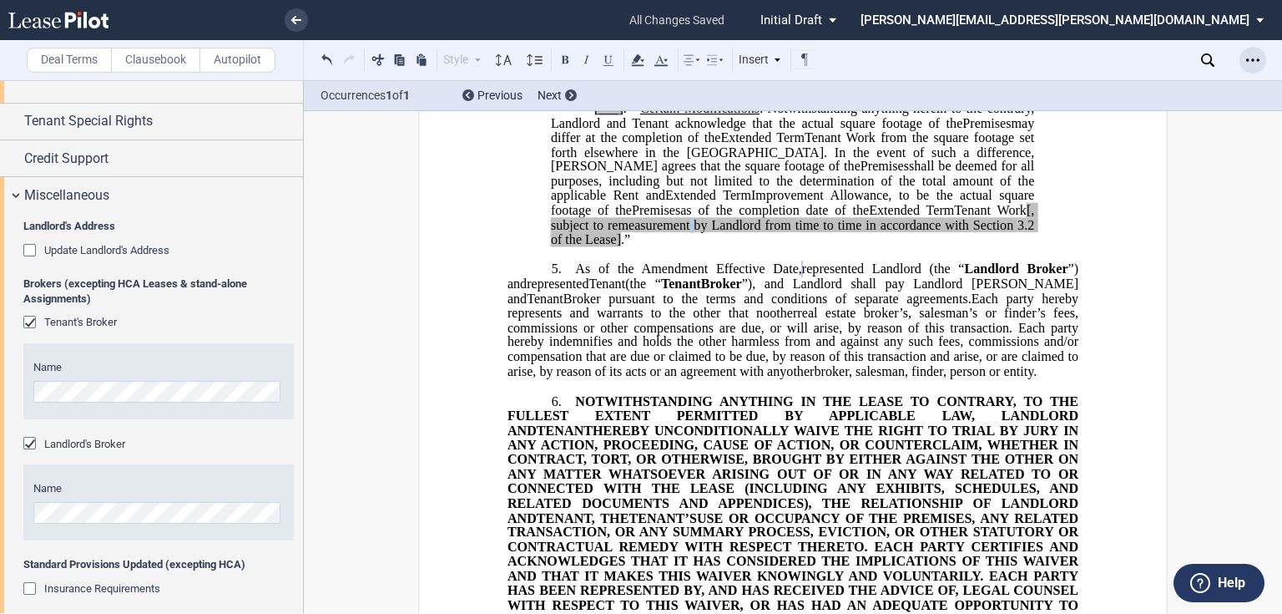
click at [1256, 57] on icon "Open Lease options menu" at bounding box center [1253, 59] width 13 height 13
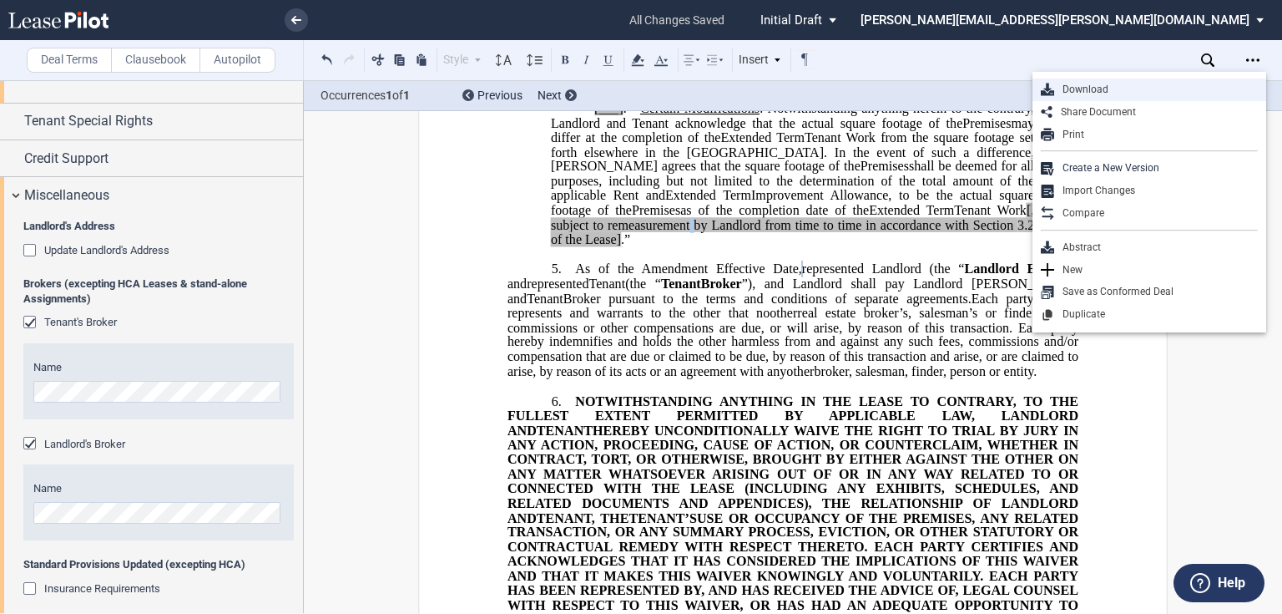
click at [1156, 94] on div "Download" at bounding box center [1157, 90] width 204 height 14
